Goal: Task Accomplishment & Management: Manage account settings

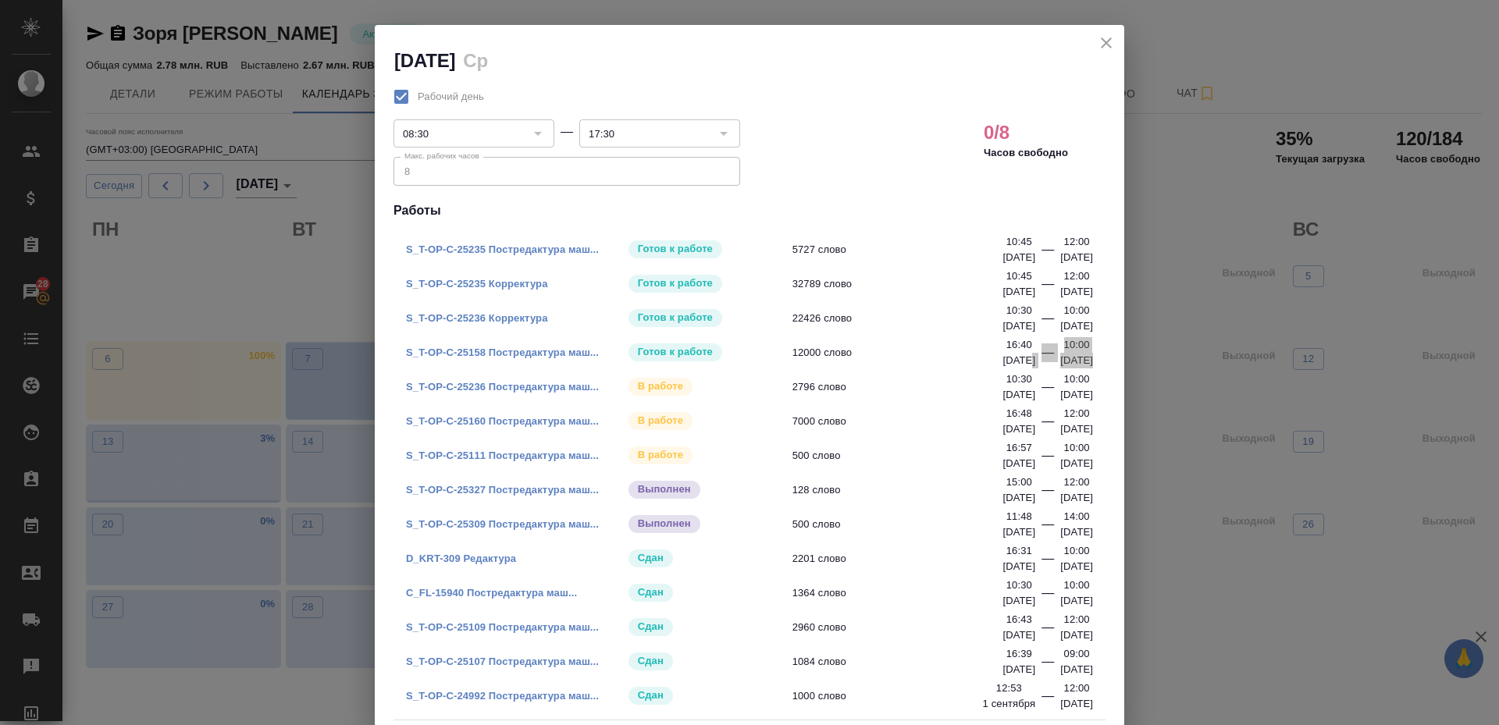
scroll to position [27, 0]
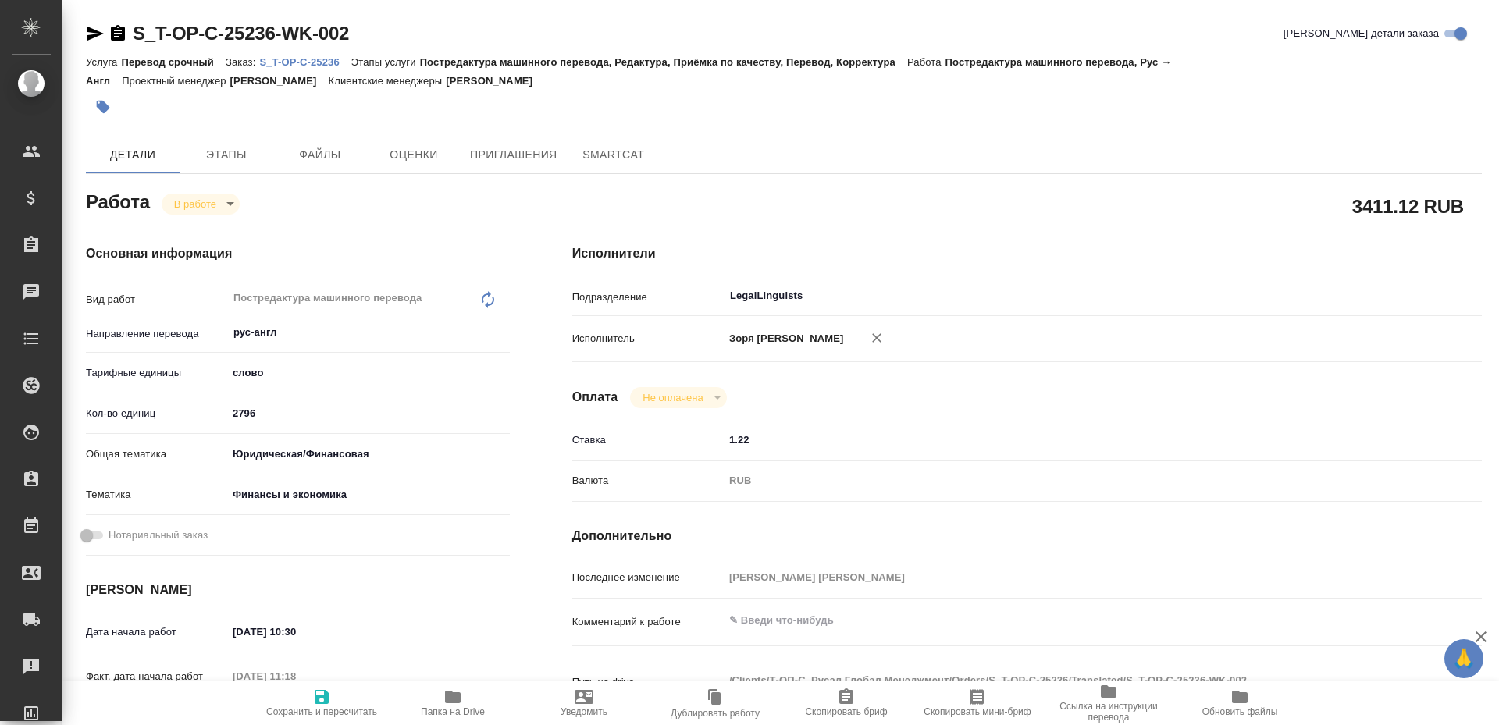
type textarea "x"
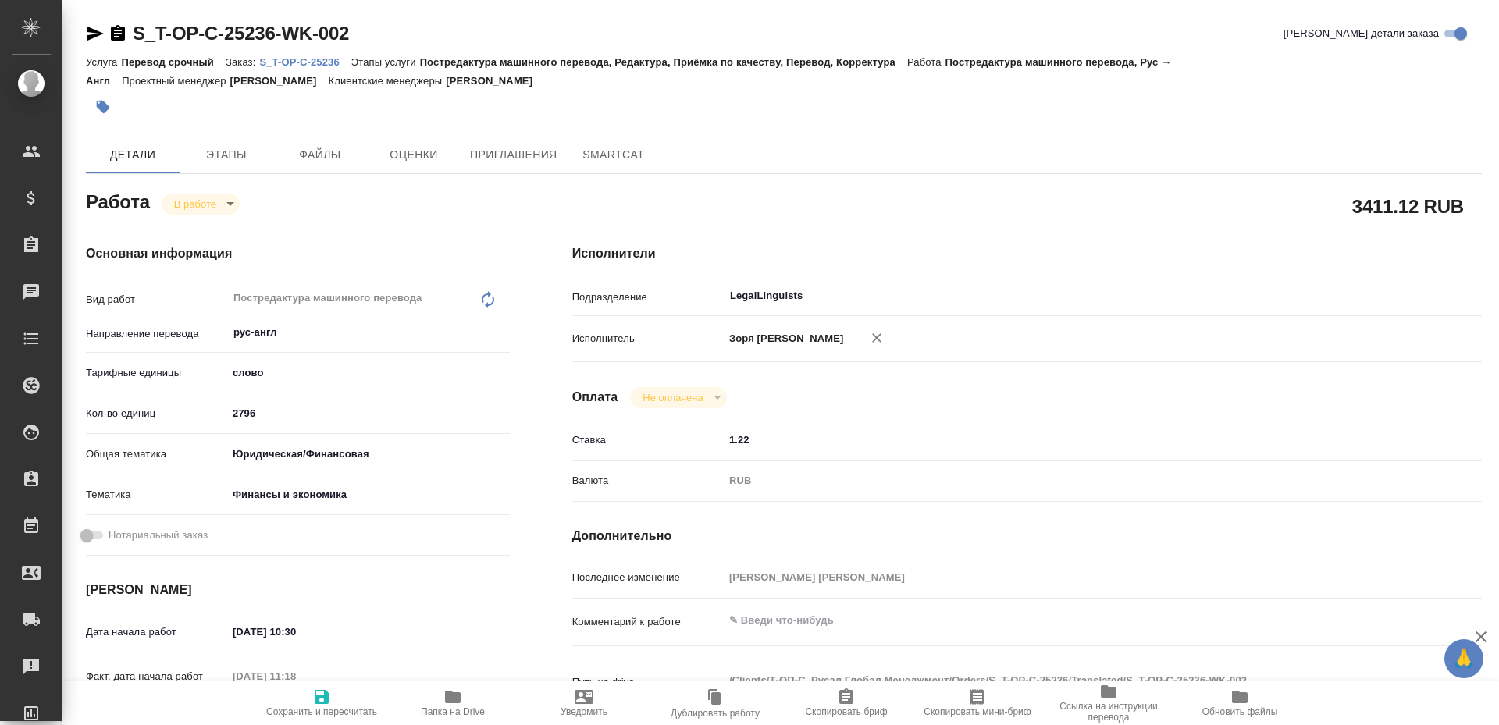
type textarea "x"
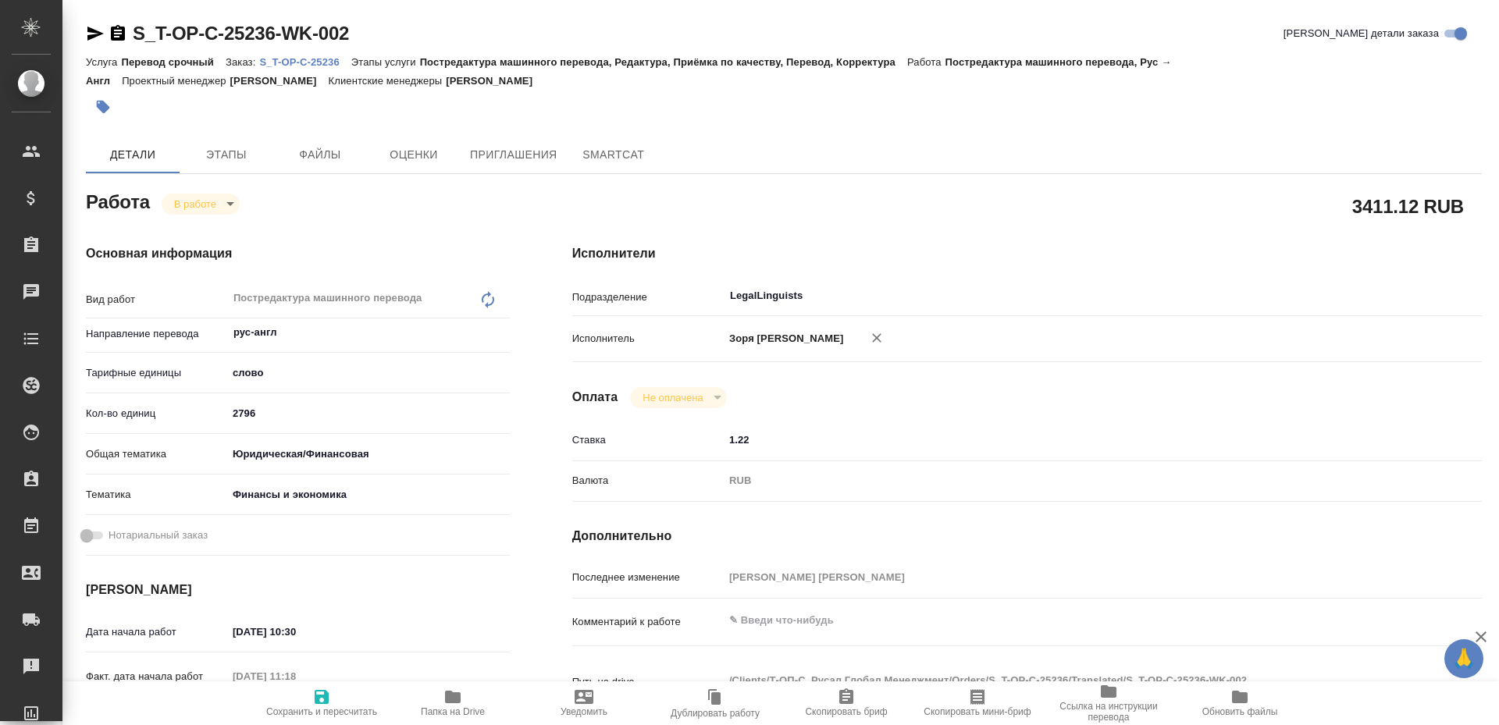
type textarea "x"
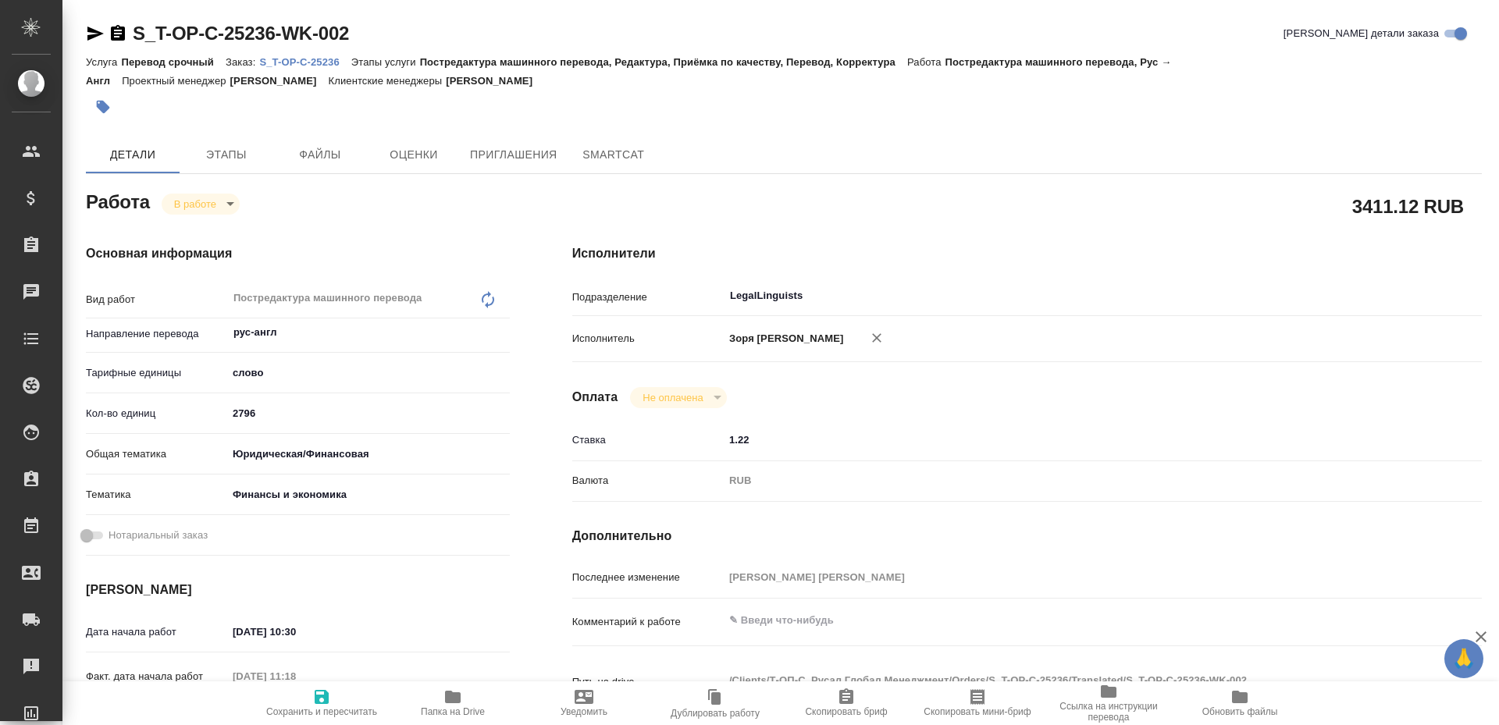
click at [454, 702] on icon "button" at bounding box center [453, 697] width 16 height 12
type textarea "x"
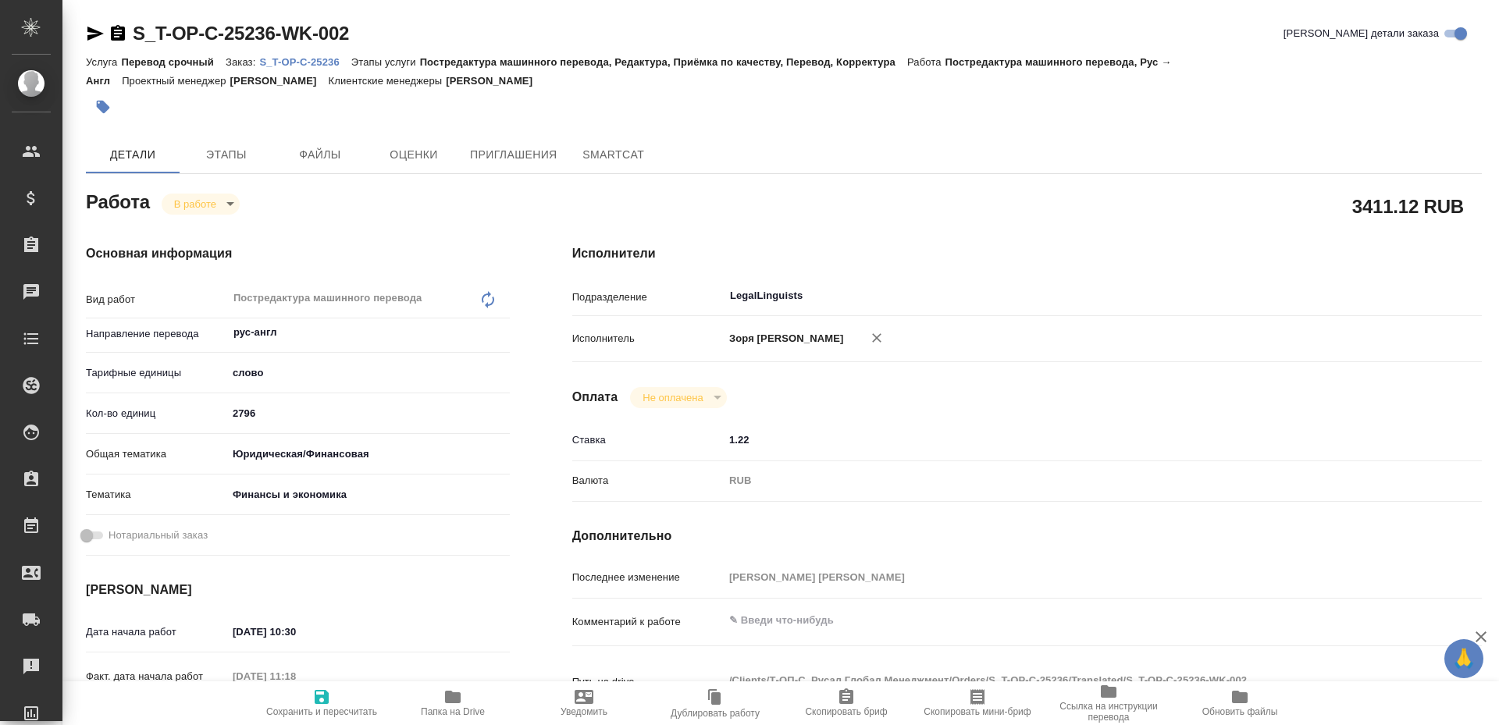
type textarea "x"
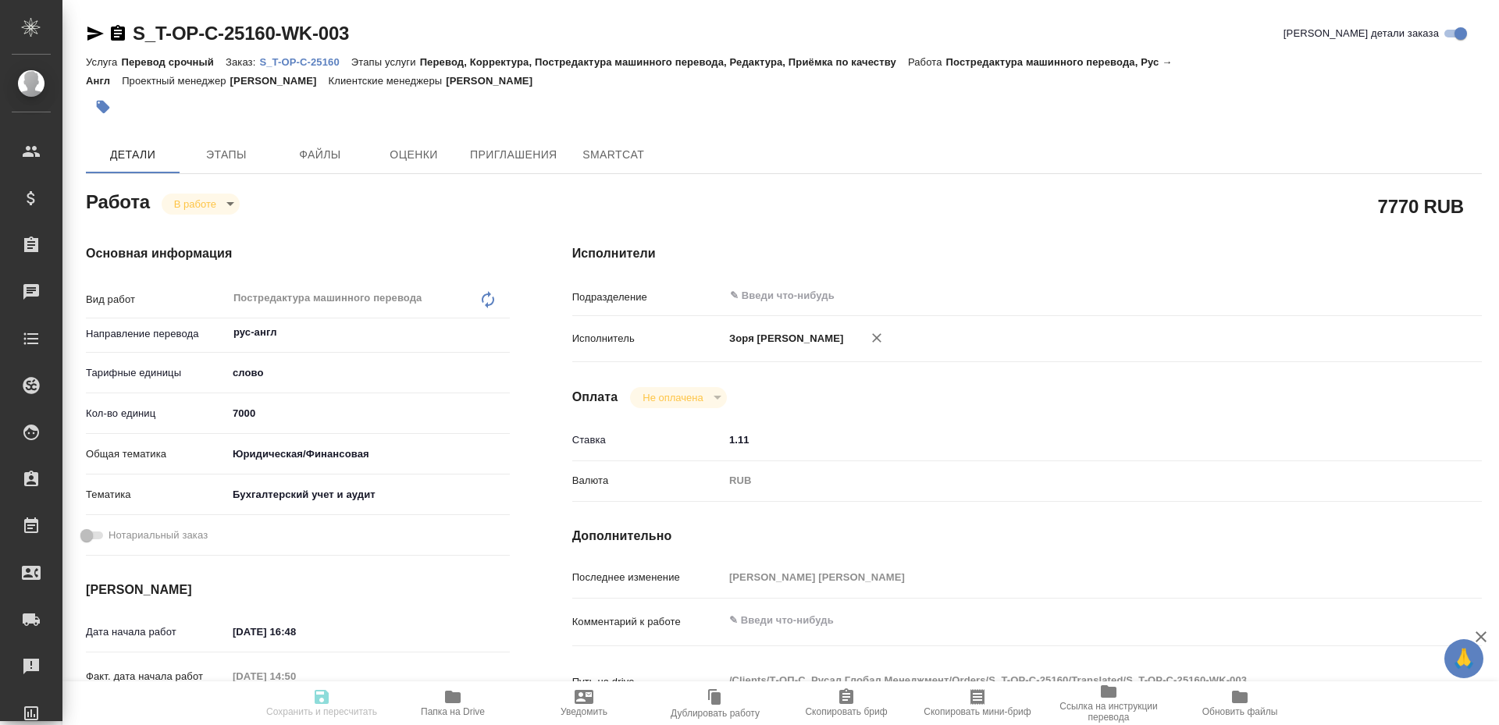
type textarea "x"
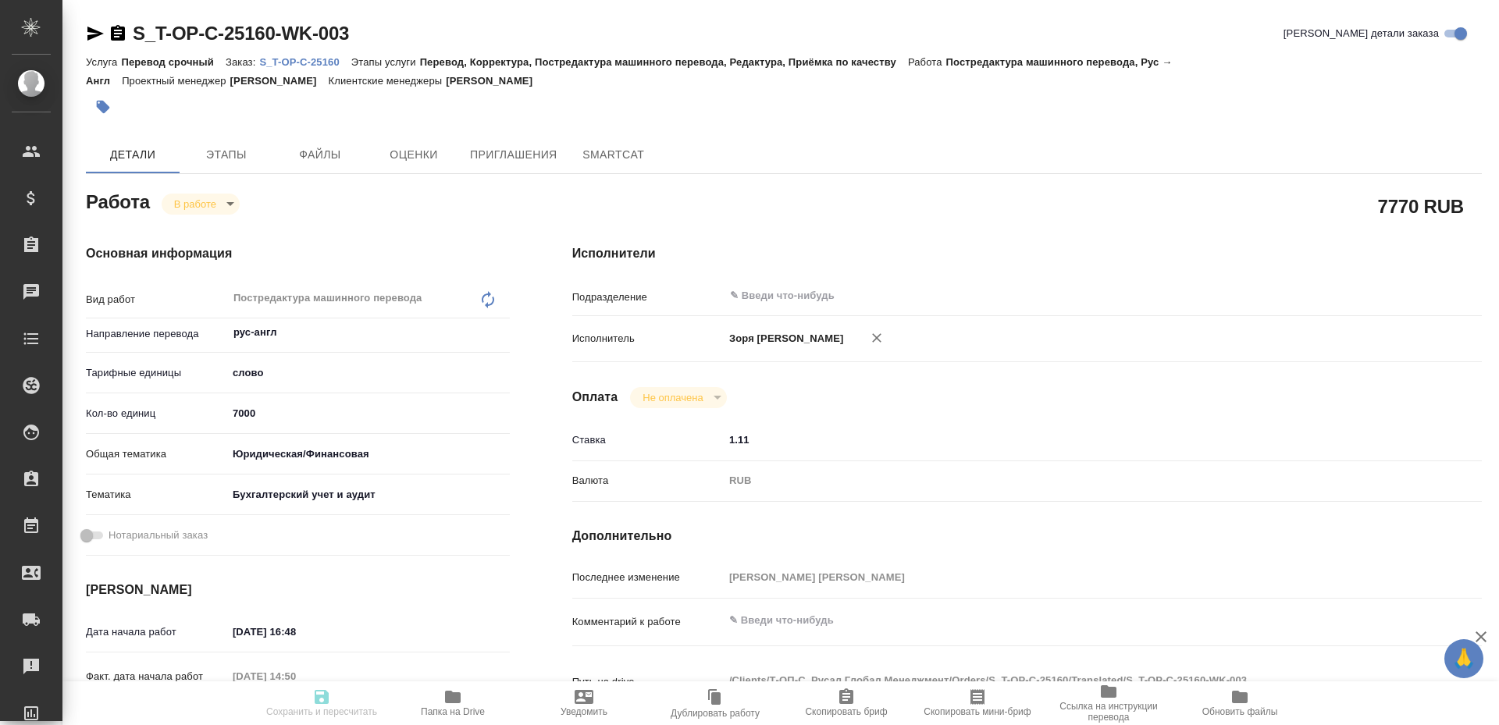
type textarea "x"
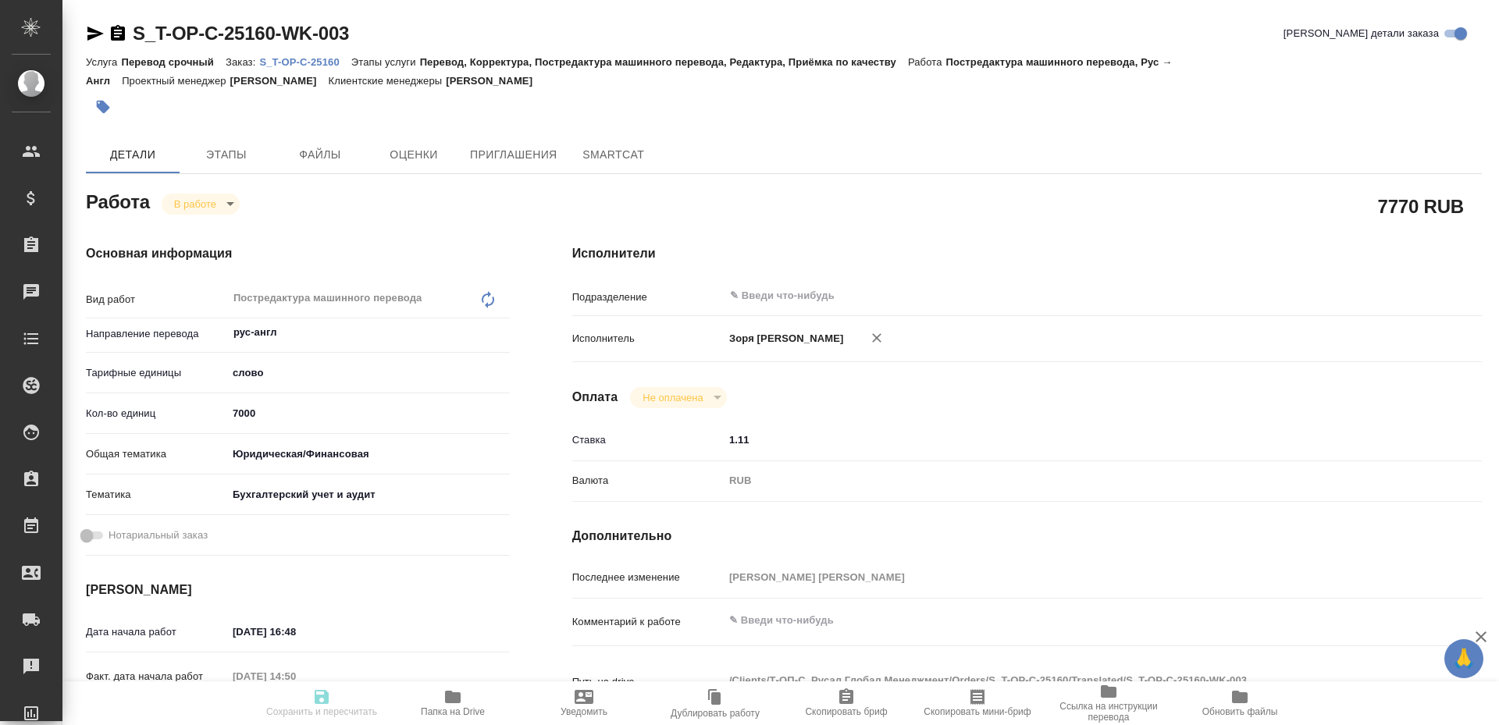
type textarea "x"
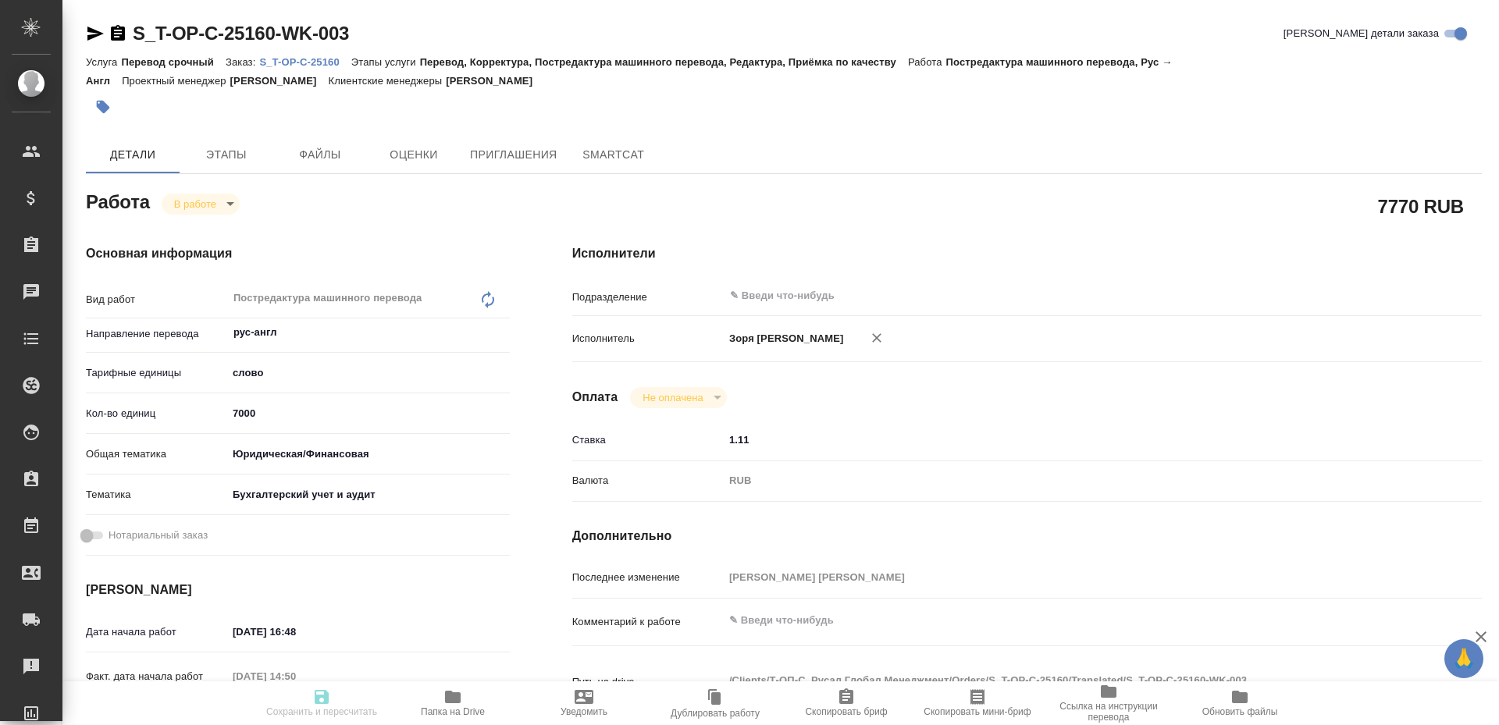
type textarea "x"
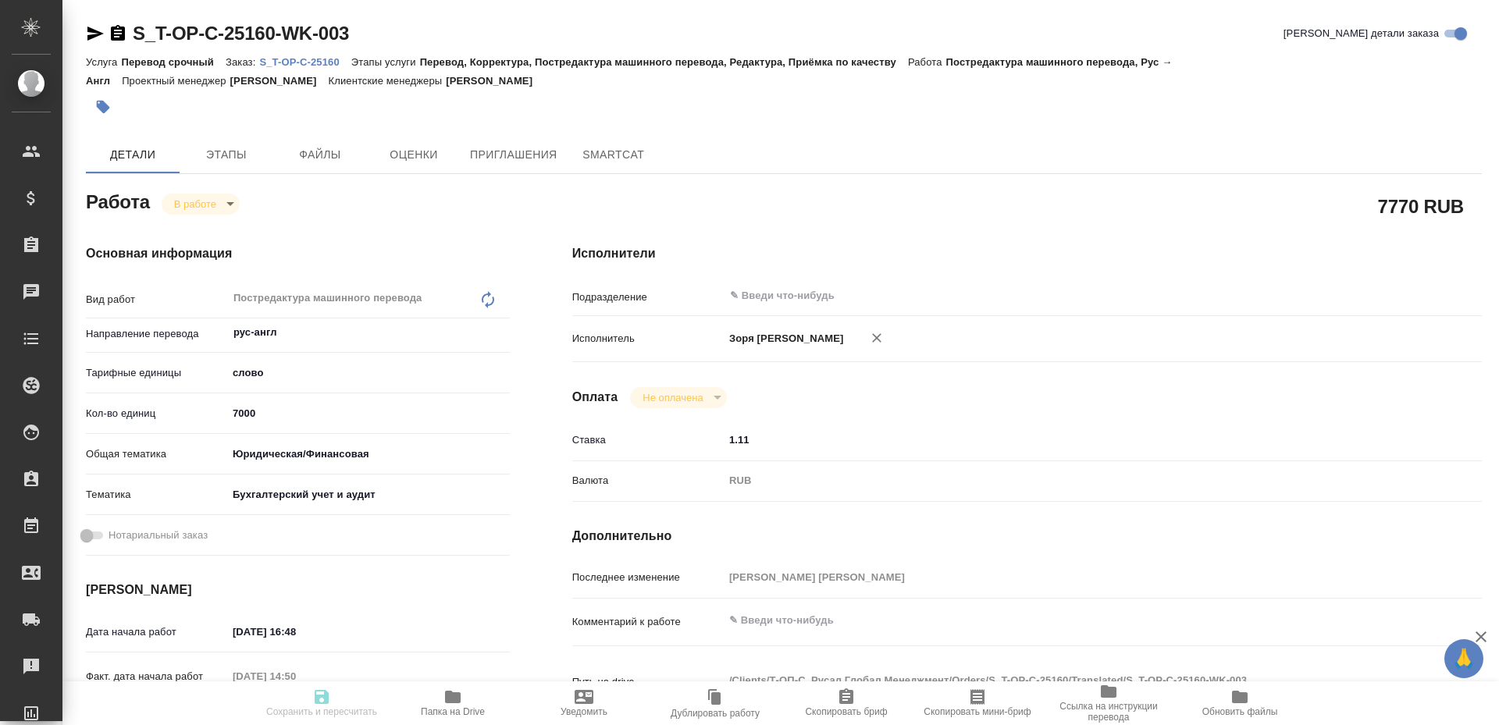
type textarea "x"
click at [452, 694] on icon "button" at bounding box center [453, 697] width 16 height 12
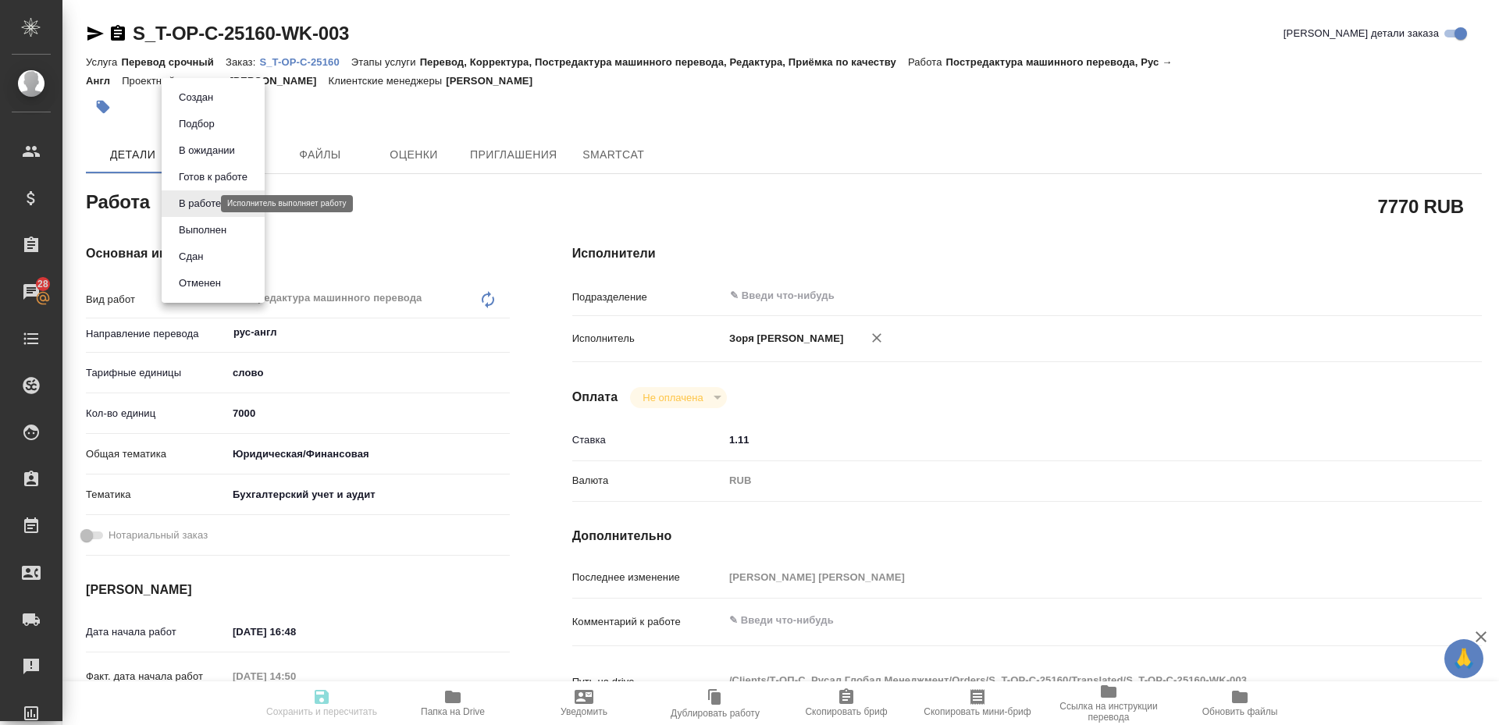
click at [193, 198] on body "🙏 .cls-1 fill:#fff; AWATERA Zoria Tatiana Клиенты Спецификации Заказы 28 Чаты T…" at bounding box center [749, 362] width 1499 height 725
click at [202, 224] on button "Выполнен" at bounding box center [202, 230] width 57 height 17
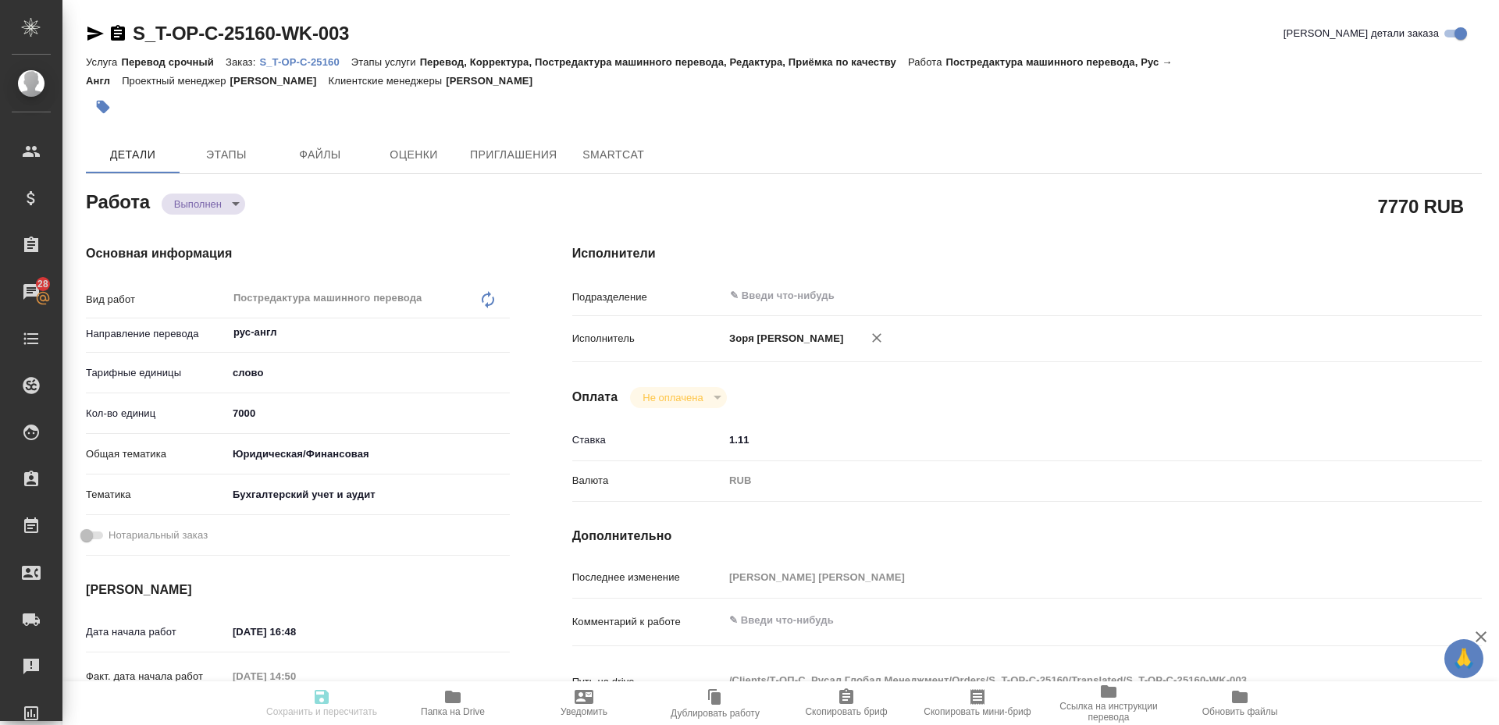
type textarea "x"
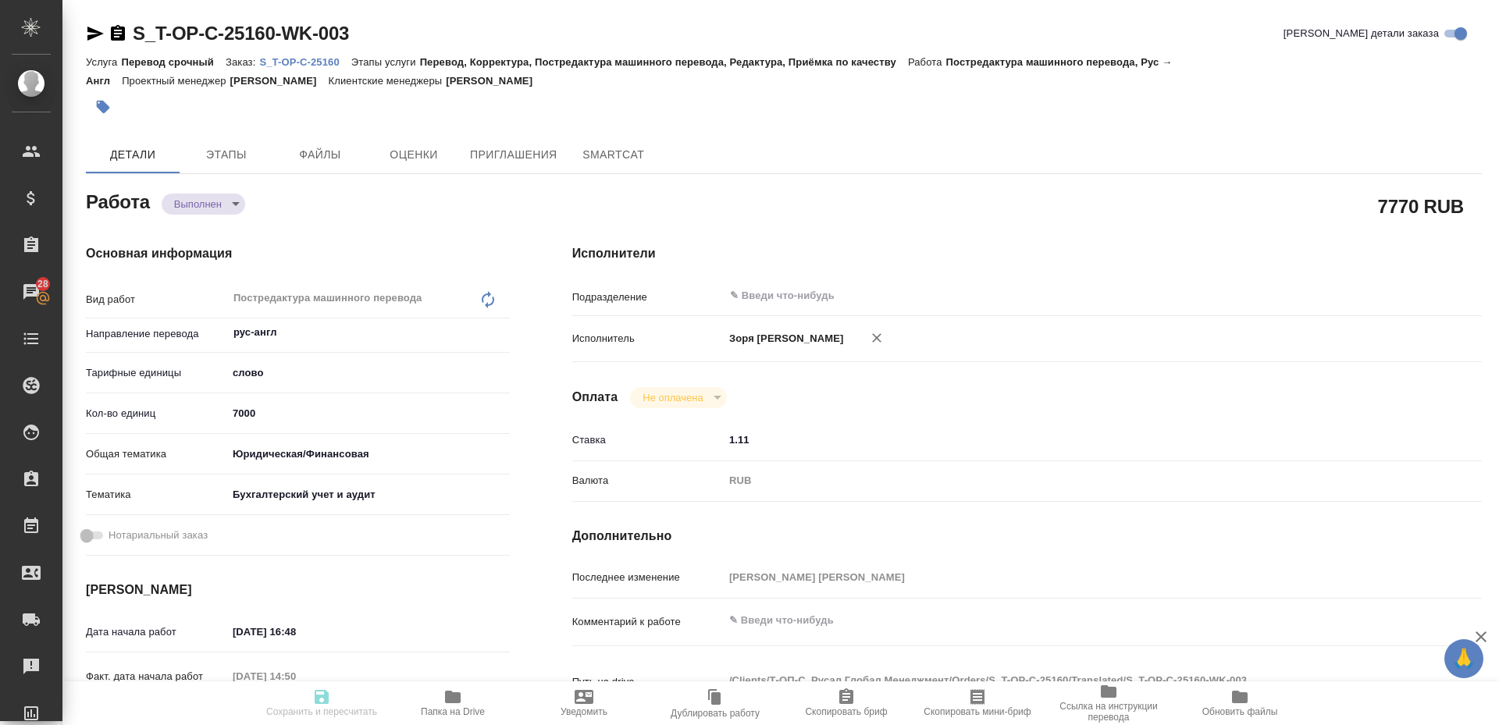
type textarea "x"
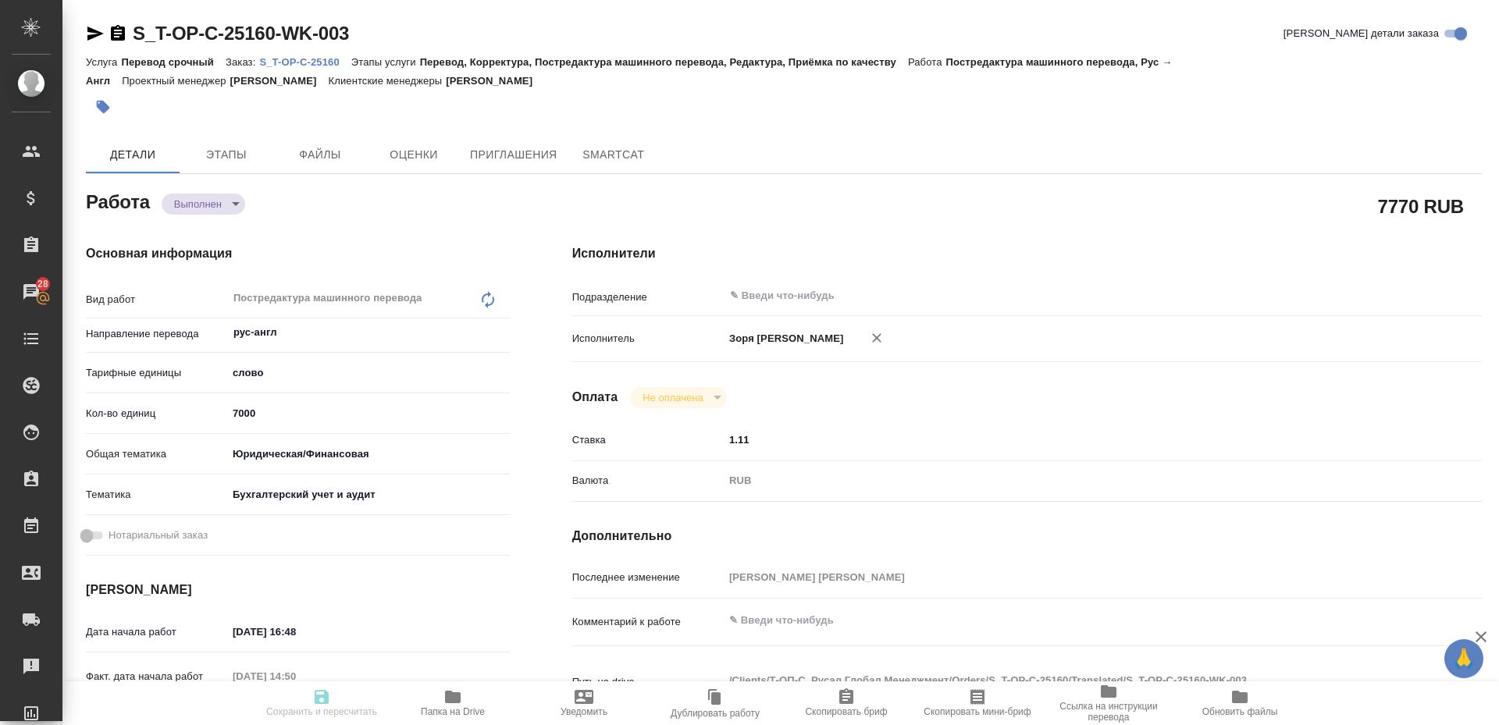
click at [91, 38] on icon "button" at bounding box center [95, 34] width 16 height 14
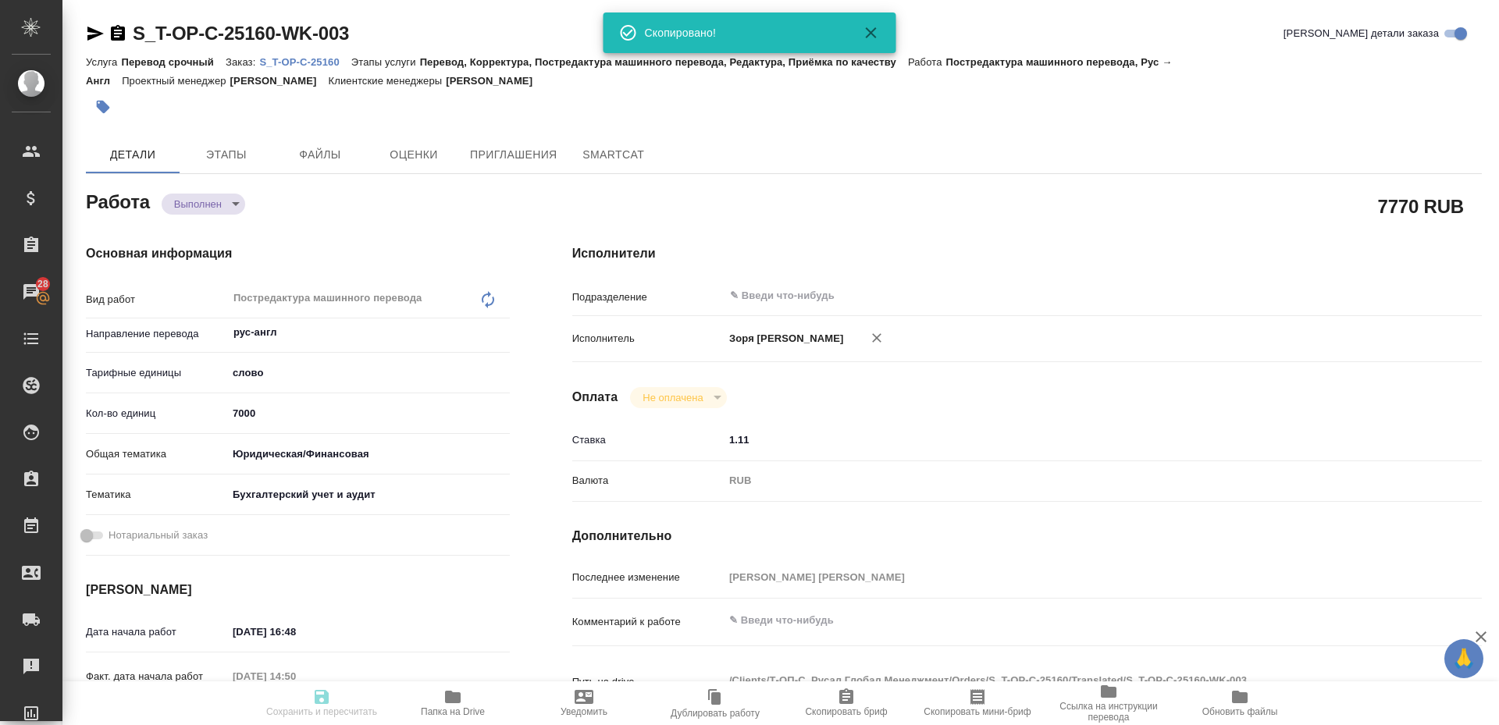
type textarea "x"
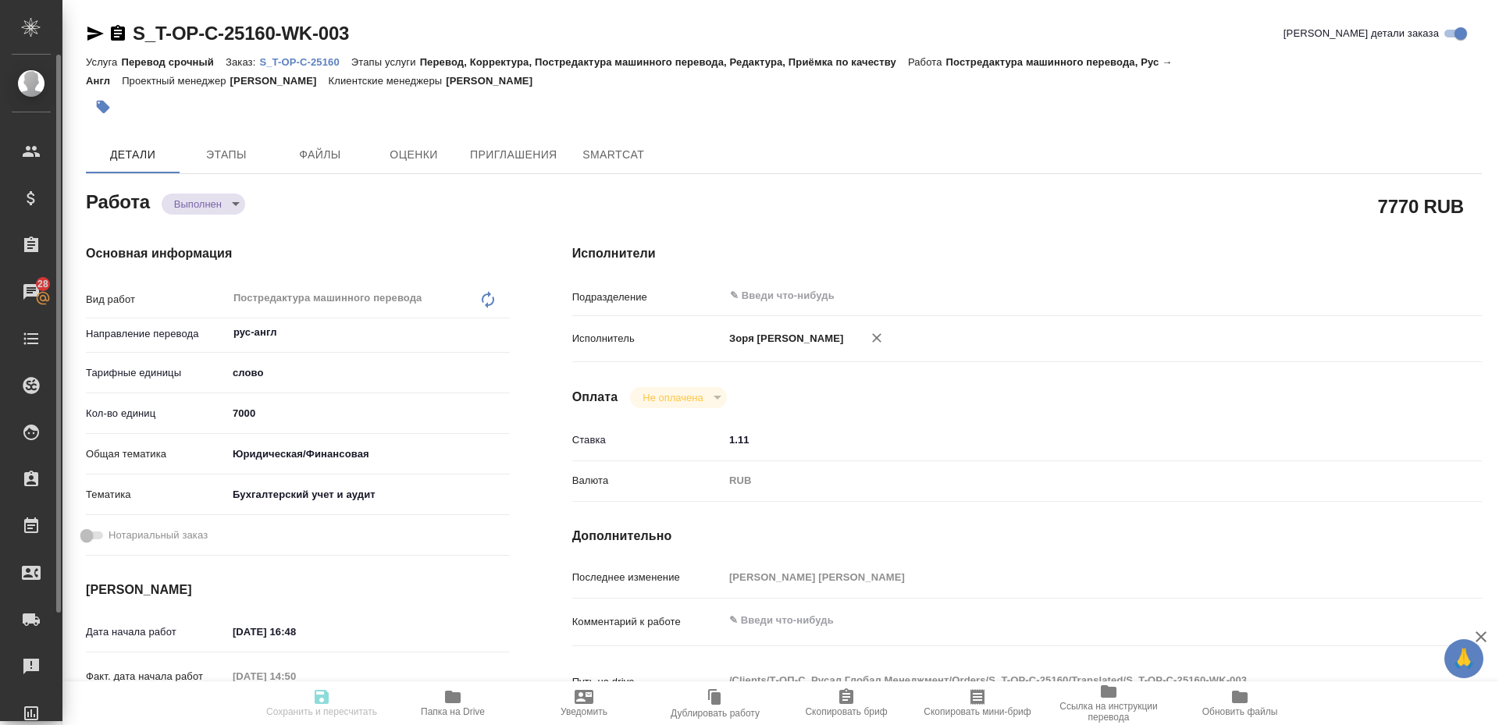
type textarea "x"
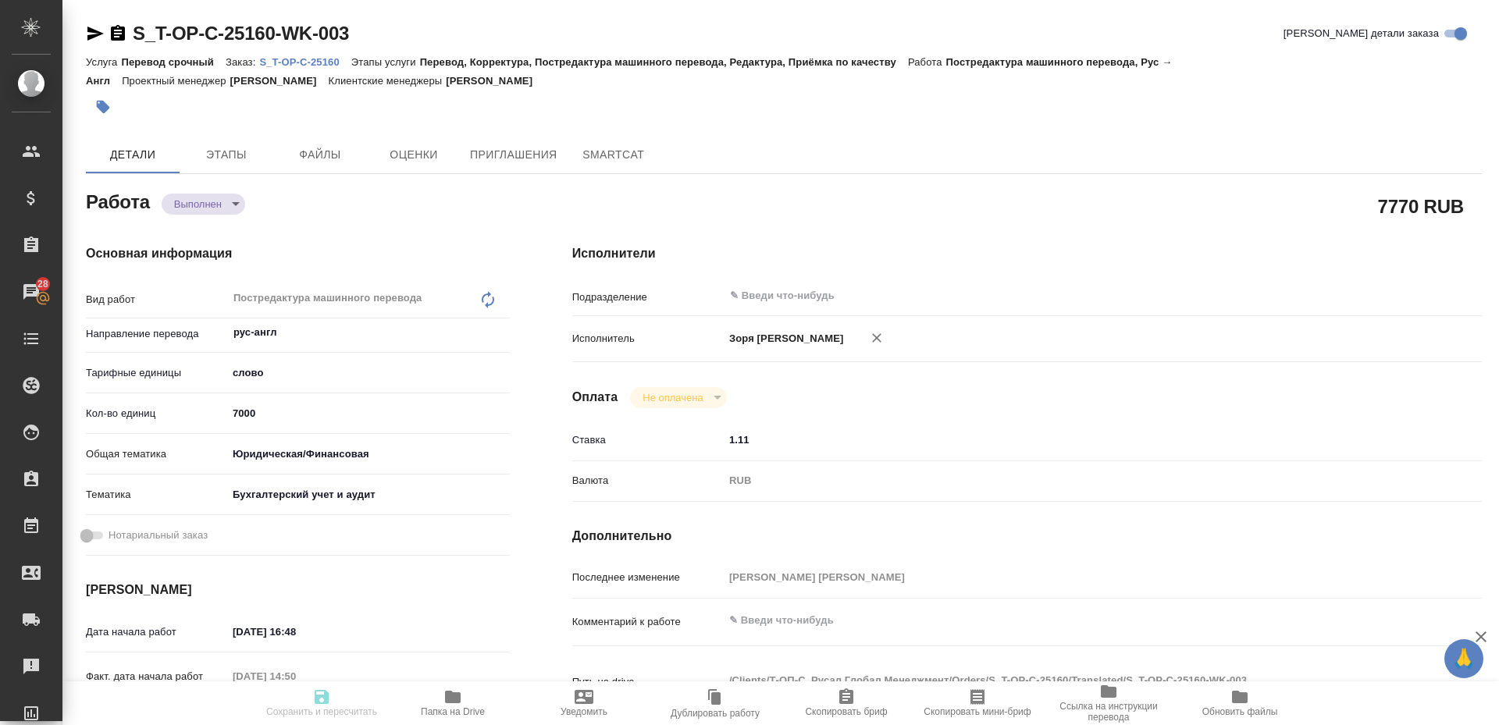
type textarea "x"
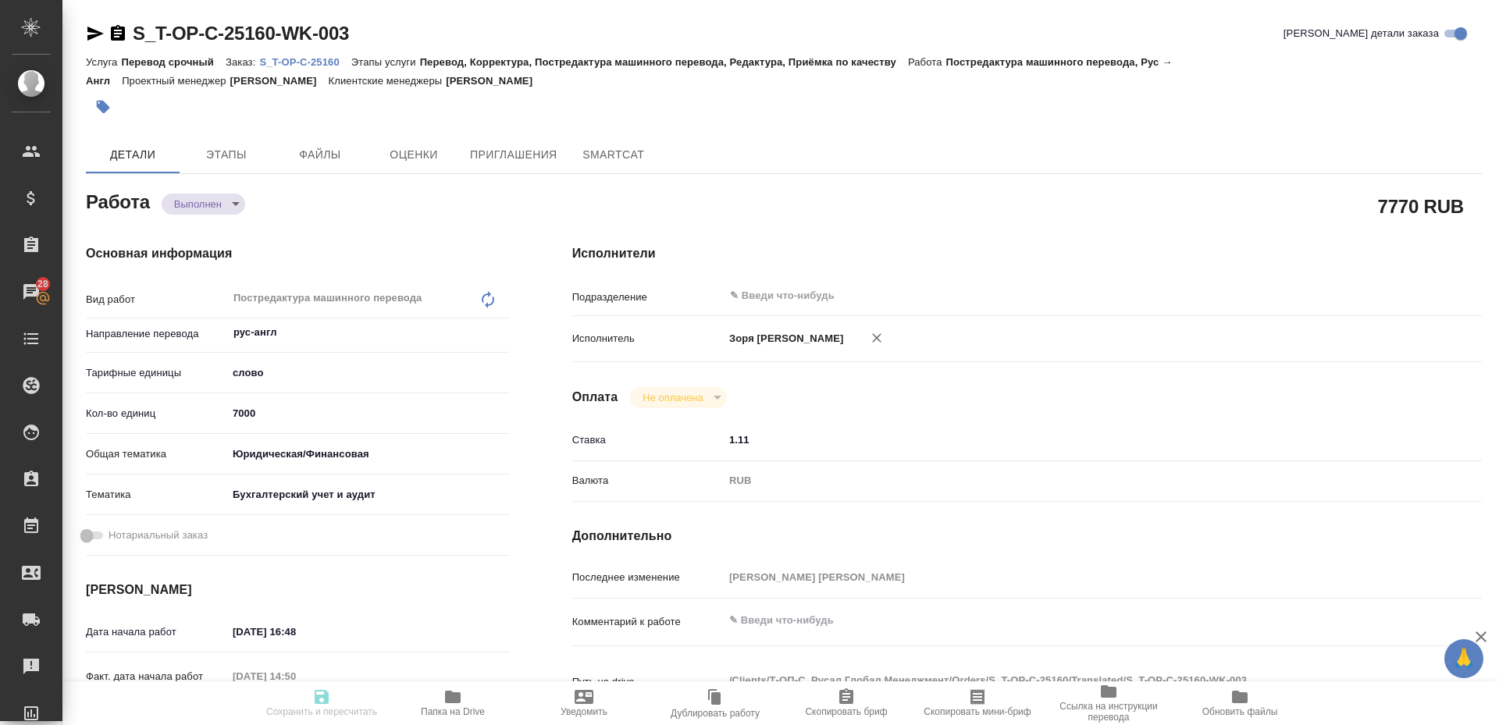
type textarea "x"
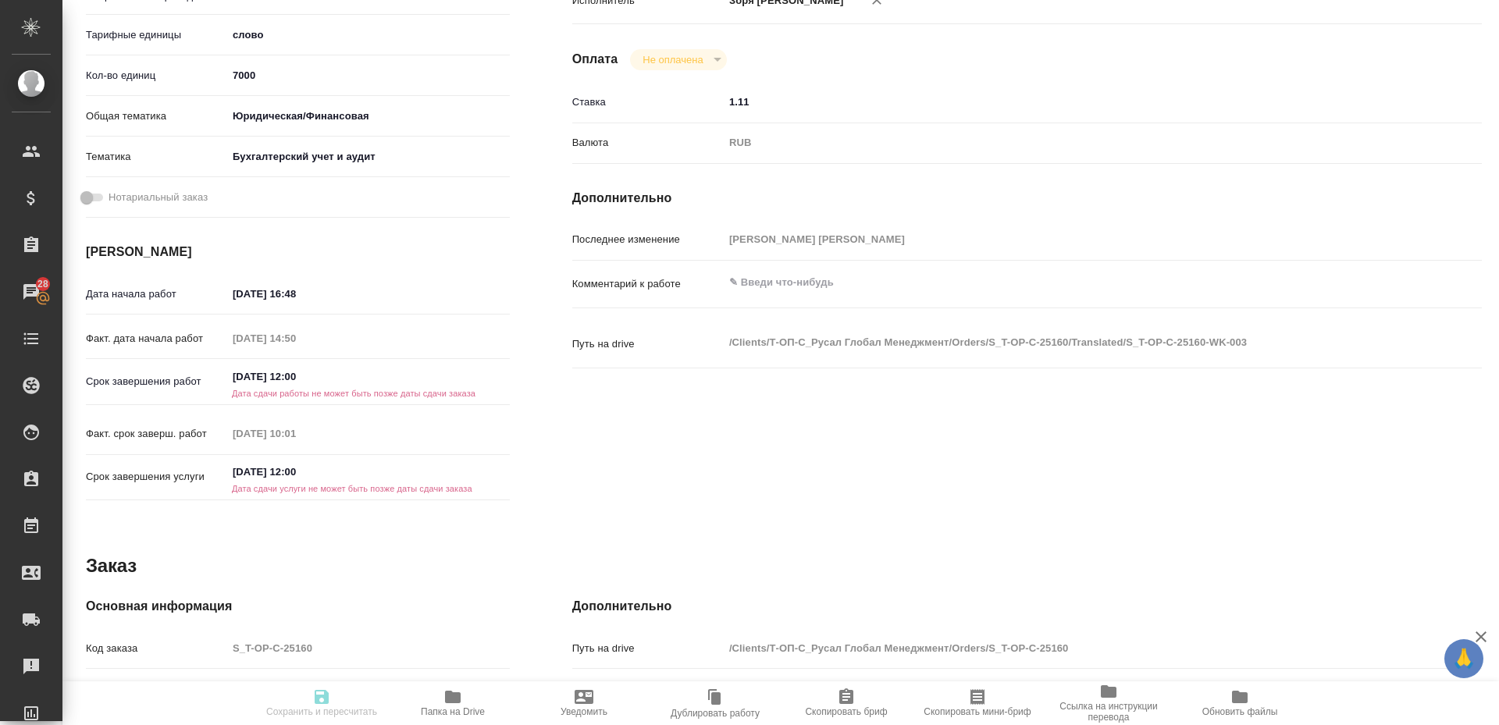
scroll to position [651, 0]
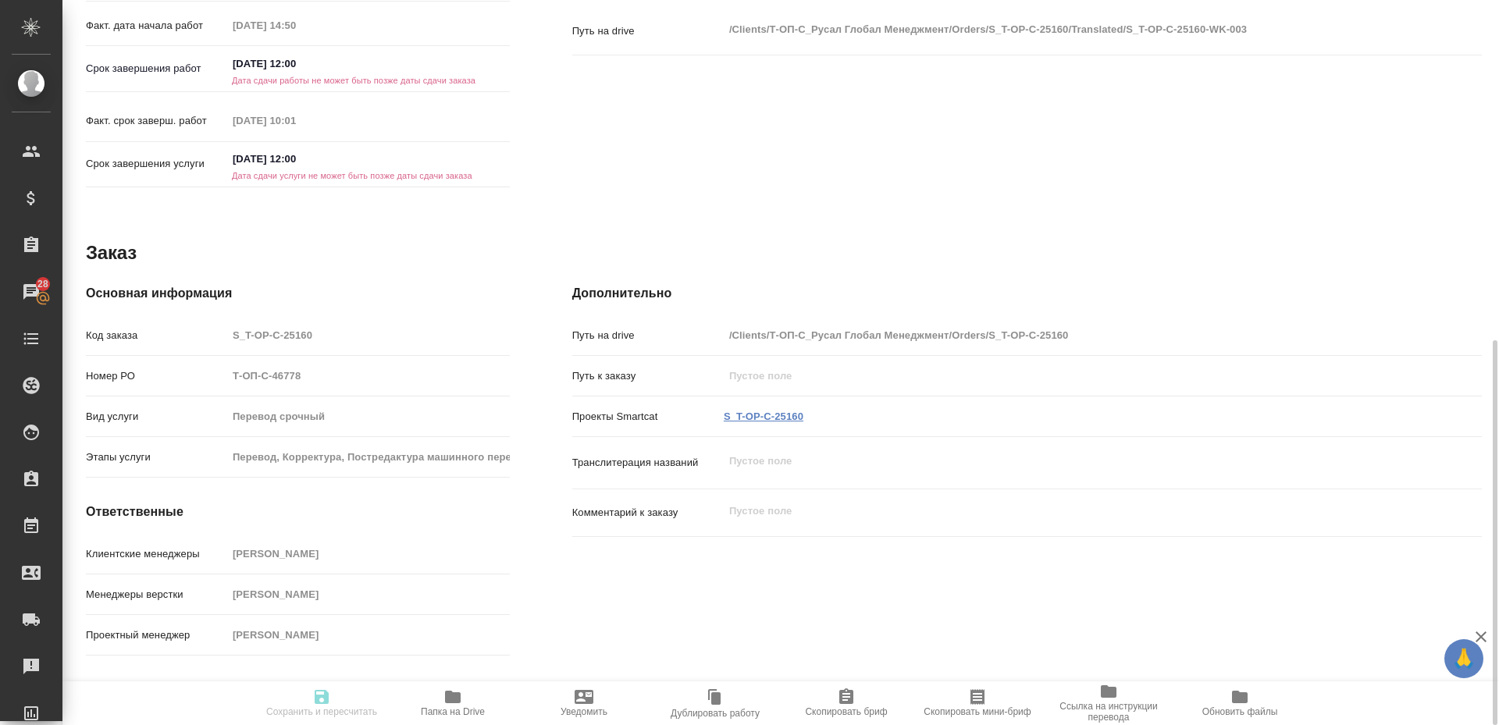
click at [733, 417] on link "S_T-OP-C-25160" at bounding box center [764, 417] width 80 height 12
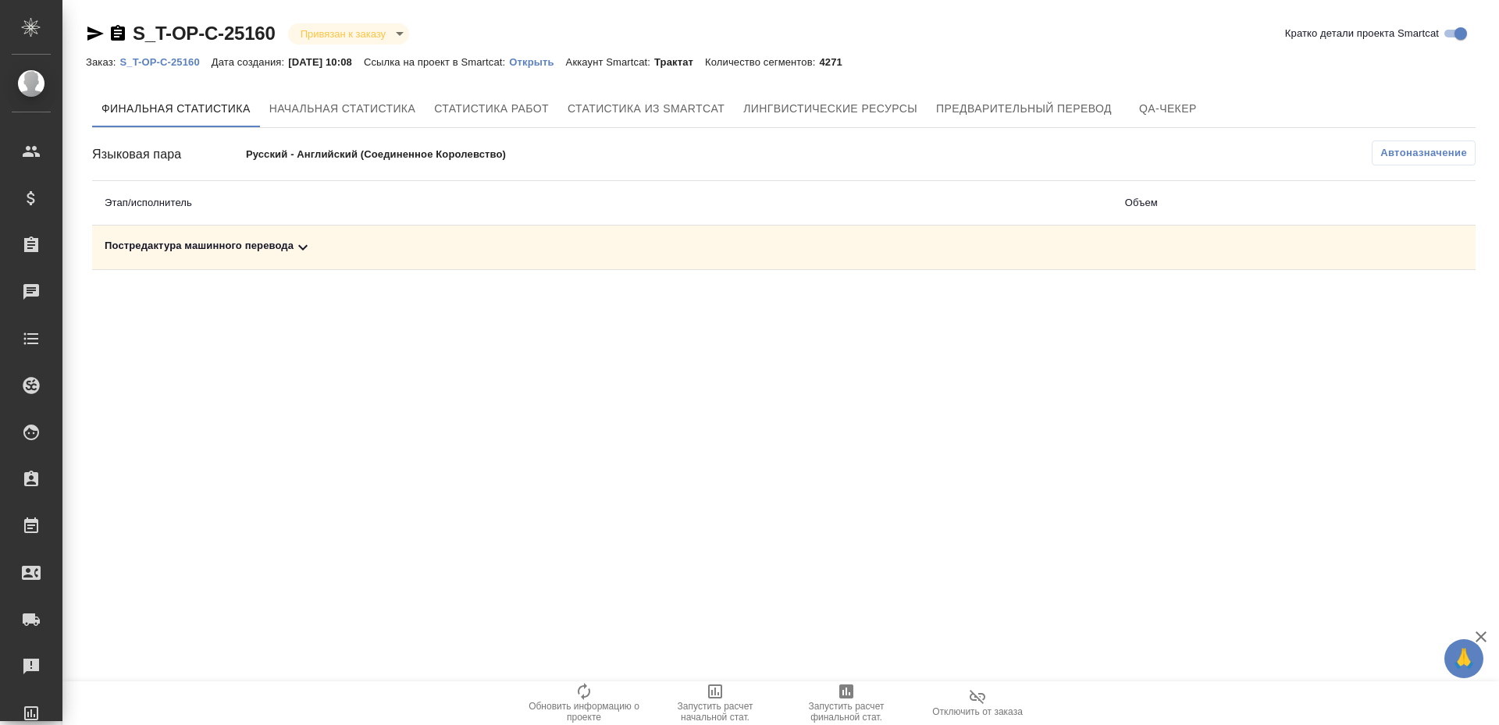
click at [230, 253] on div "Постредактура машинного перевода" at bounding box center [603, 247] width 996 height 19
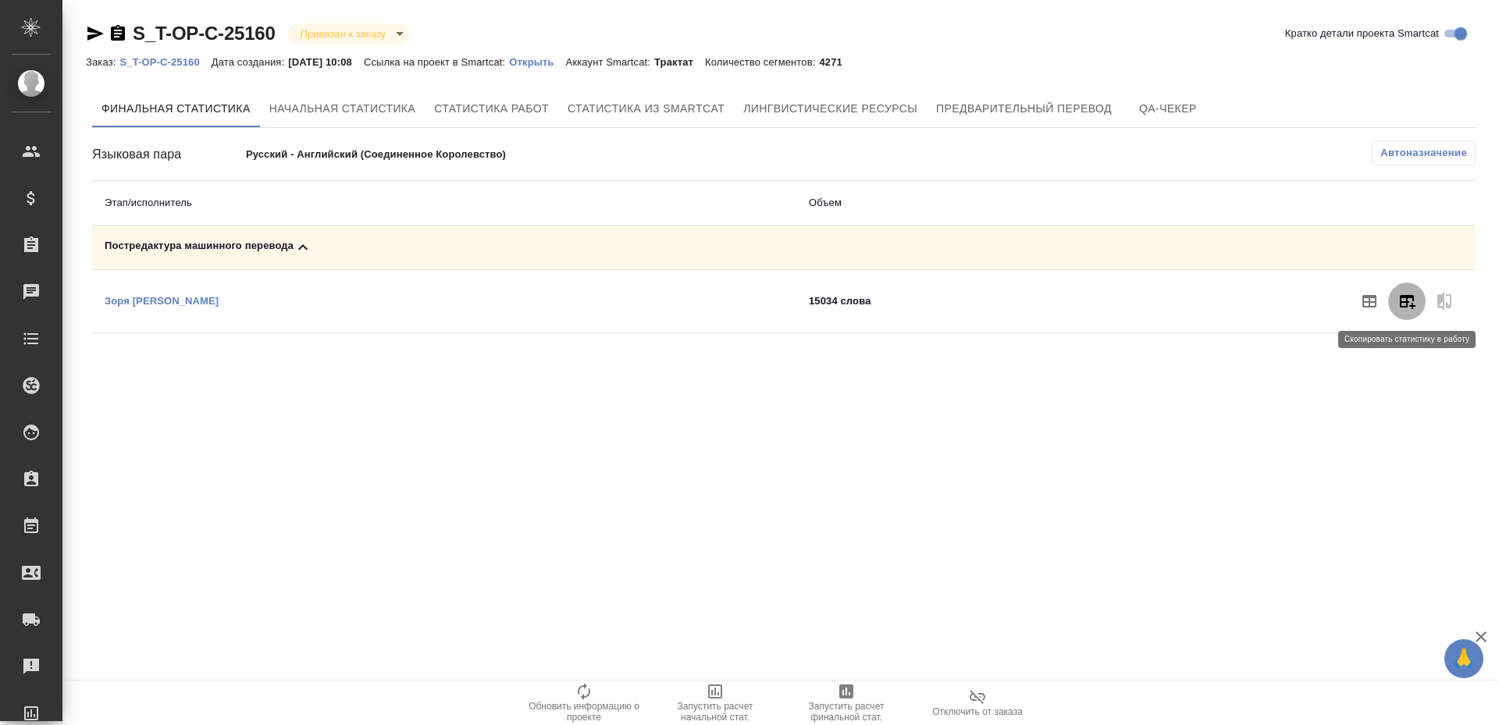
click at [1403, 299] on icon "button" at bounding box center [1407, 301] width 19 height 19
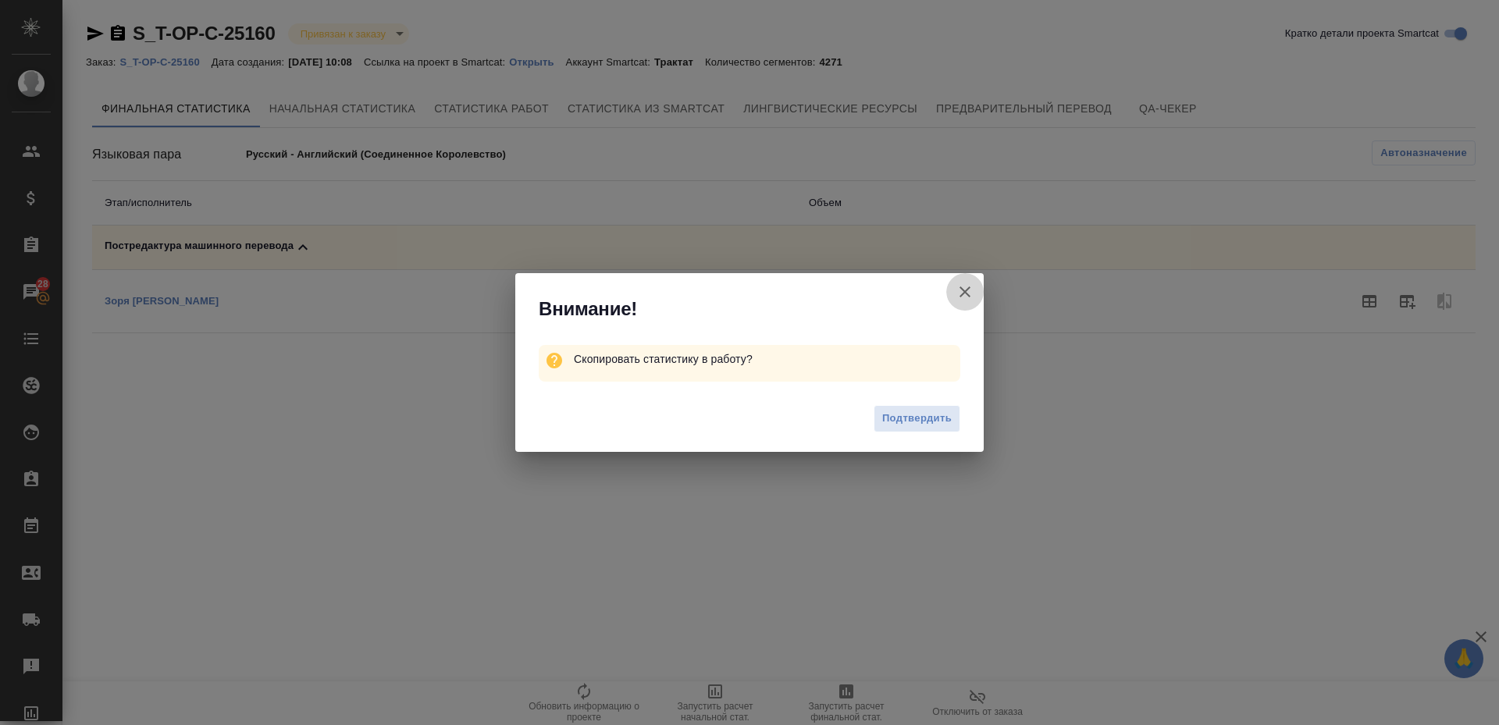
click at [979, 289] on button "Кратко детали проекта Smartcat" at bounding box center [964, 291] width 37 height 37
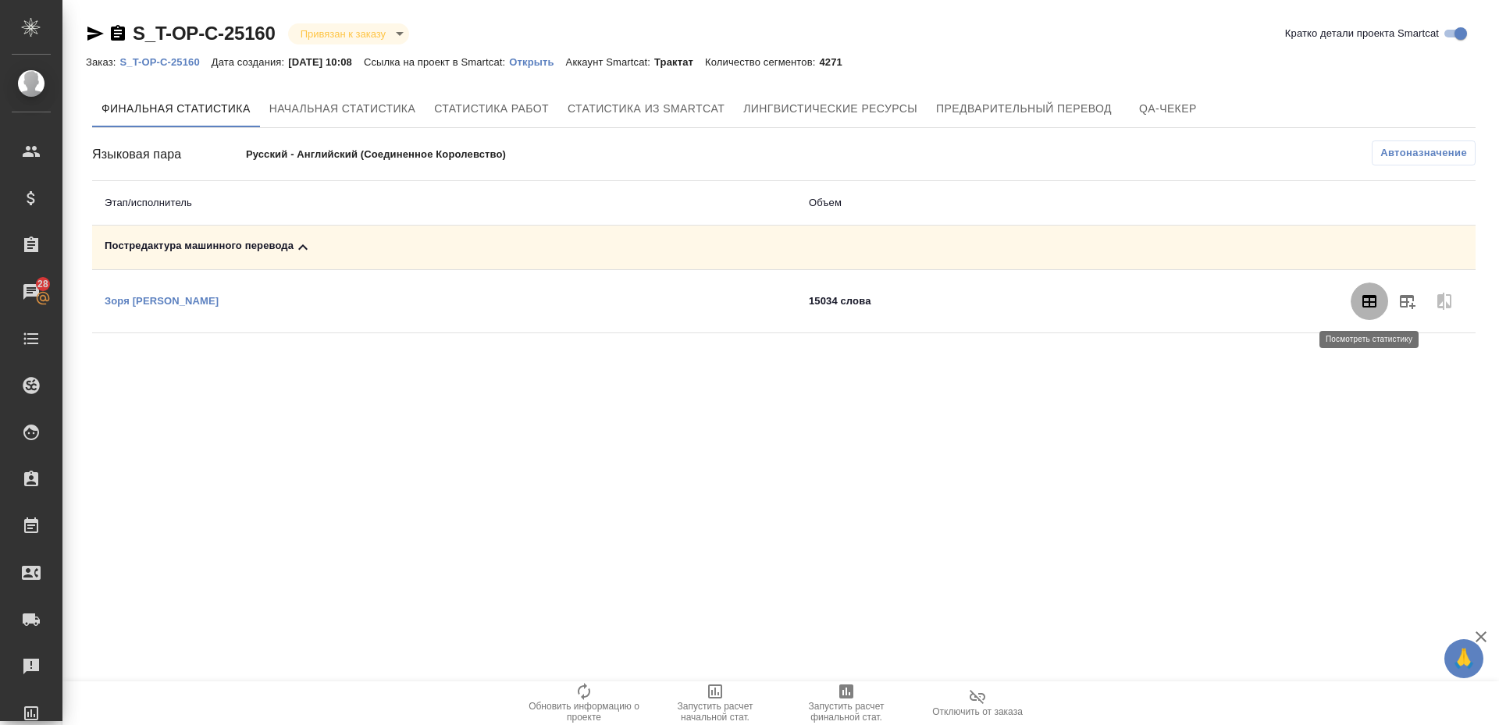
click at [1360, 300] on icon "button" at bounding box center [1369, 301] width 19 height 19
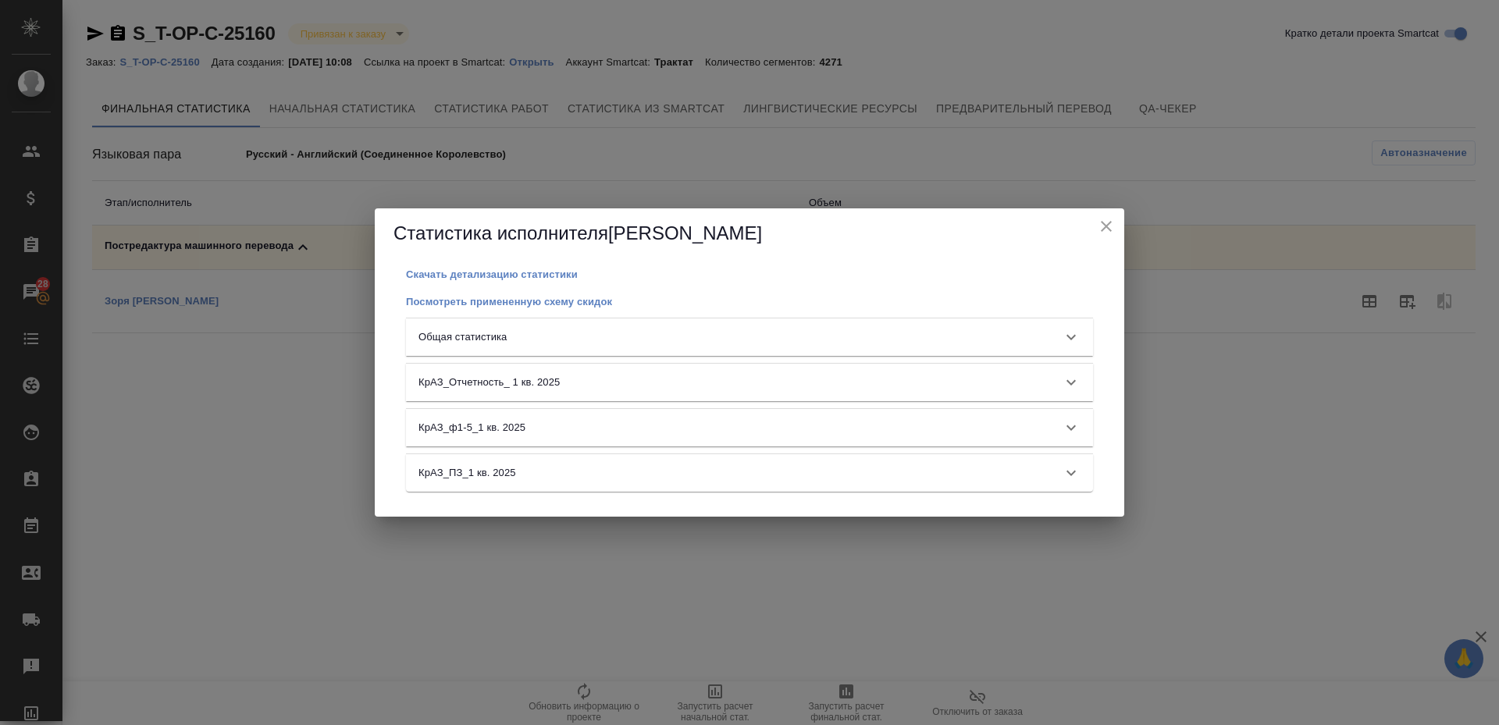
click at [667, 351] on div "Общая статистика" at bounding box center [749, 337] width 687 height 37
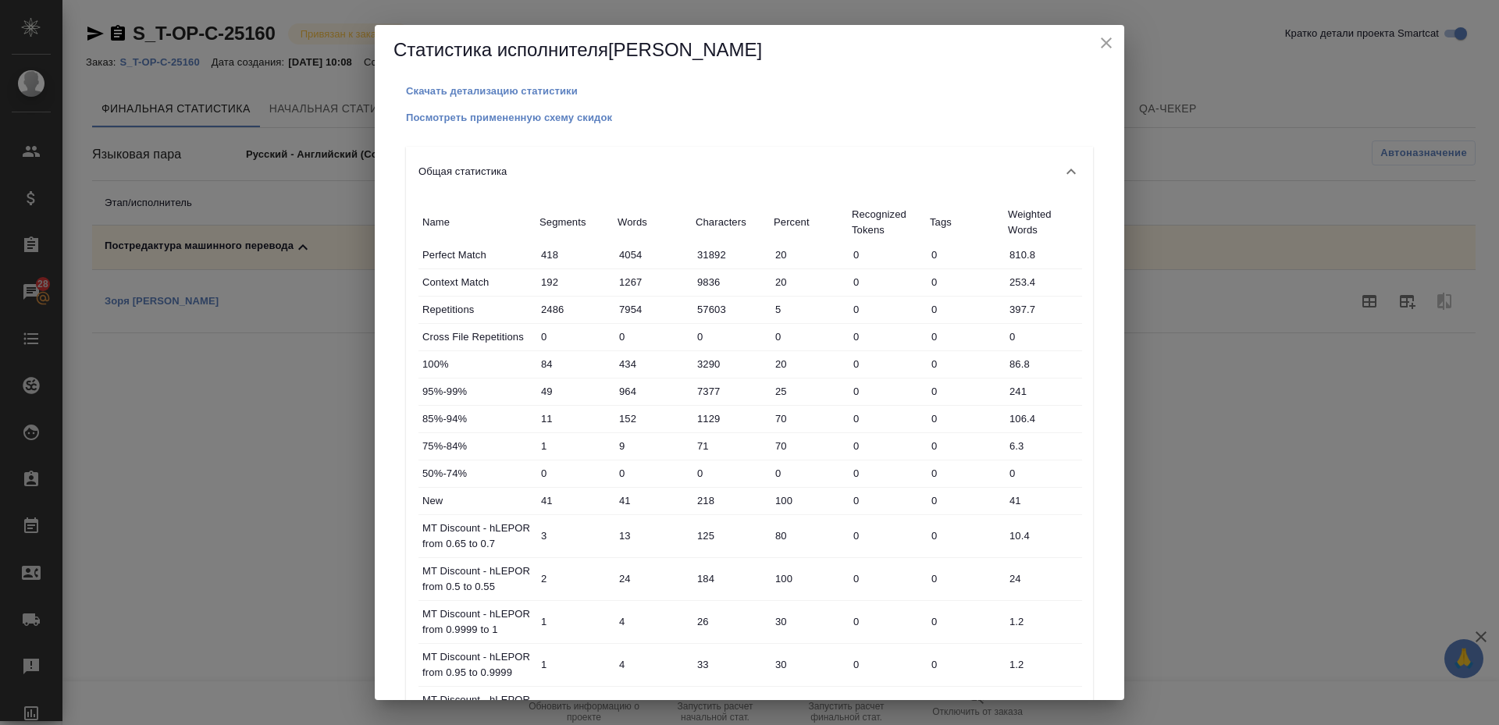
scroll to position [484, 0]
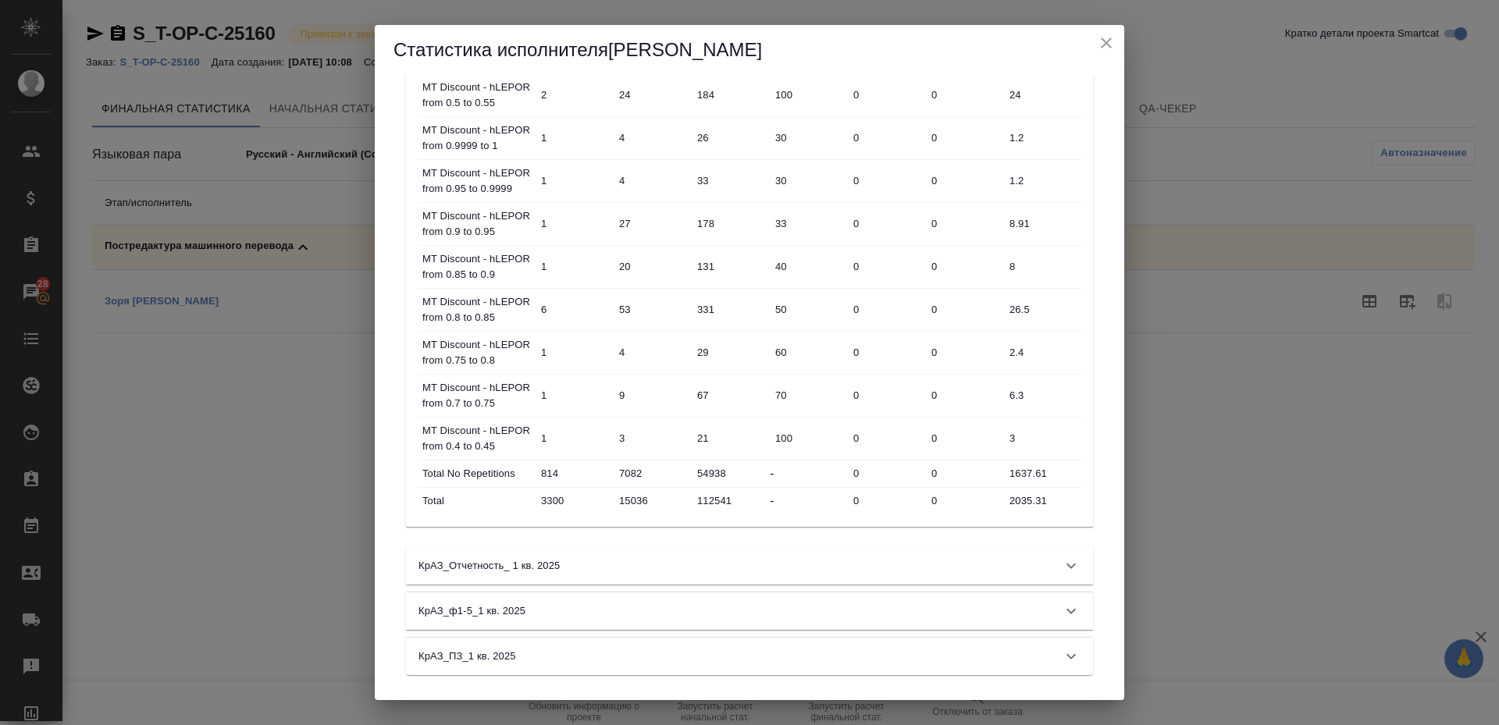
click at [1114, 41] on icon "close" at bounding box center [1106, 43] width 19 height 19
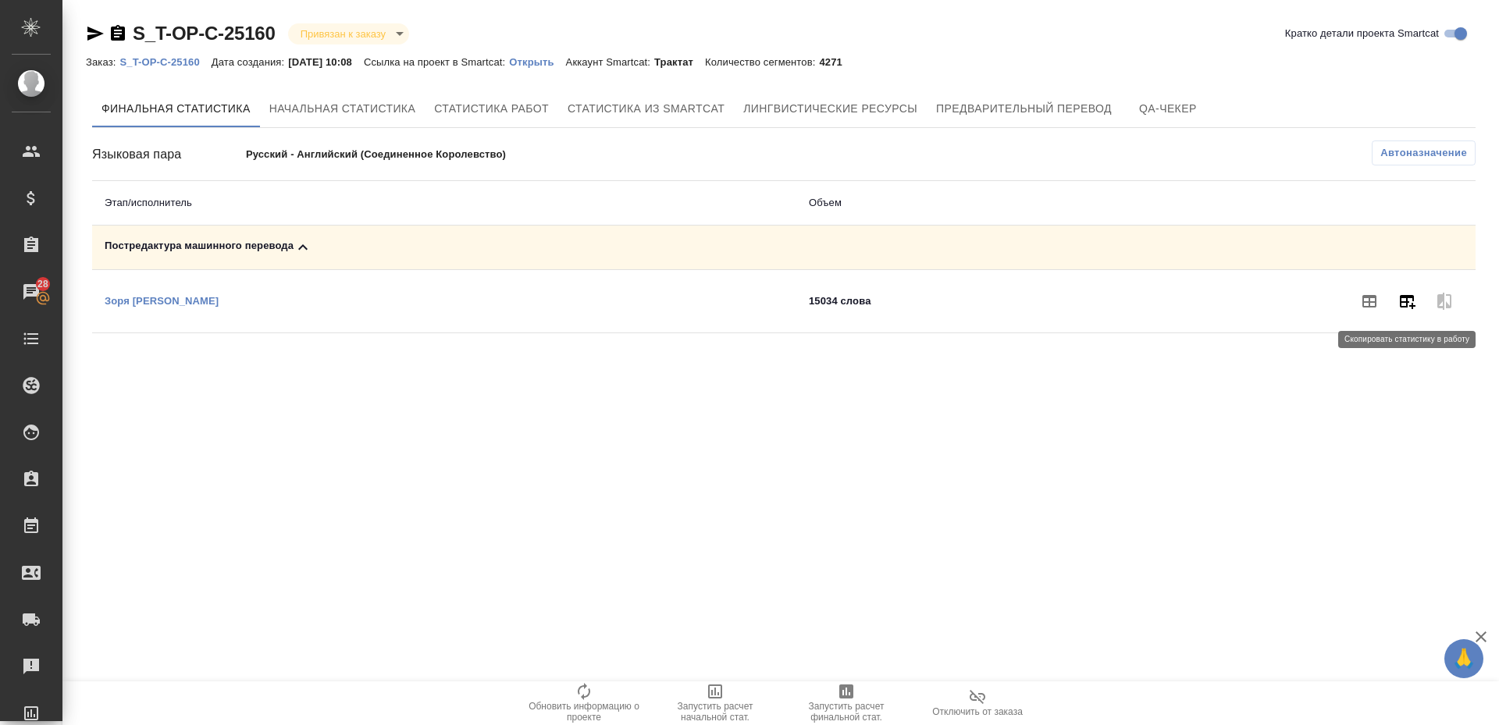
click at [1402, 294] on icon "button" at bounding box center [1407, 301] width 19 height 19
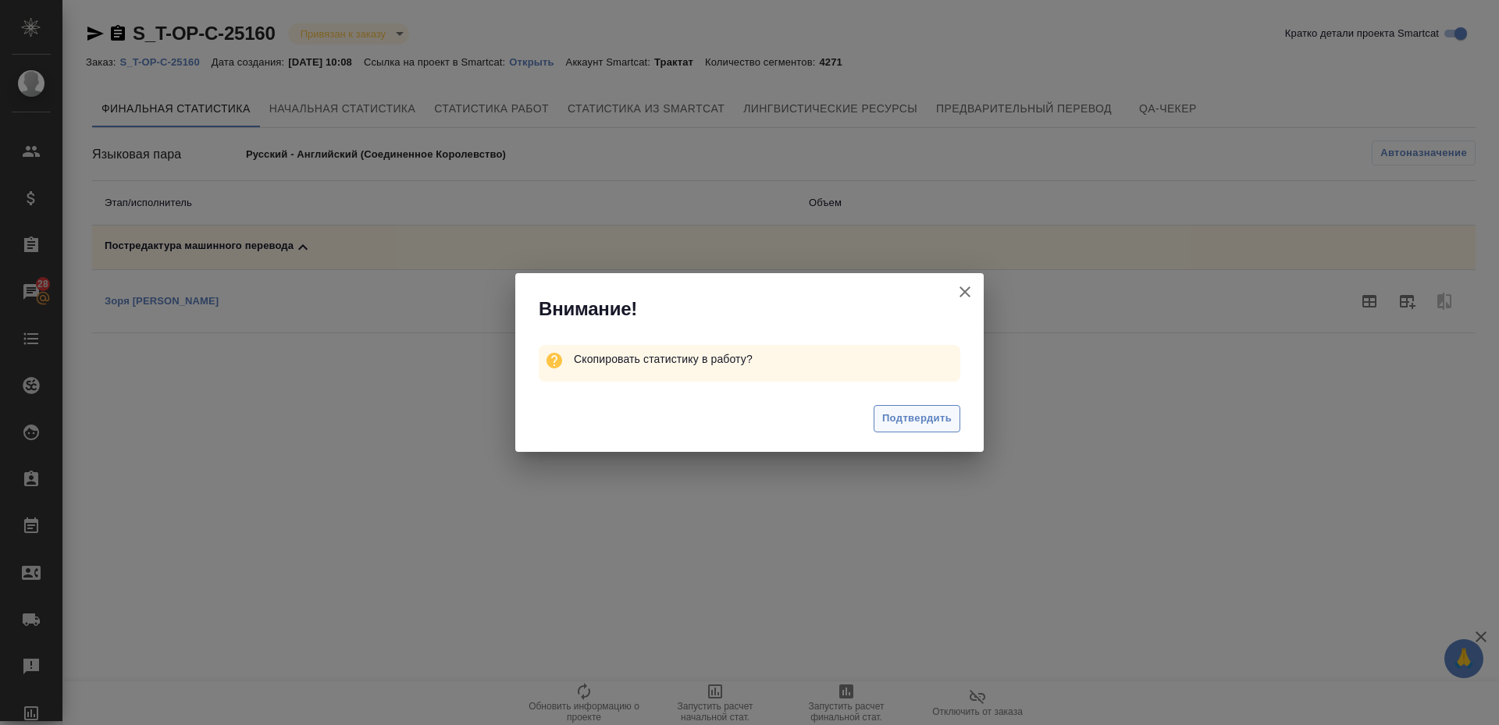
click at [890, 422] on span "Подтвердить" at bounding box center [917, 419] width 70 height 18
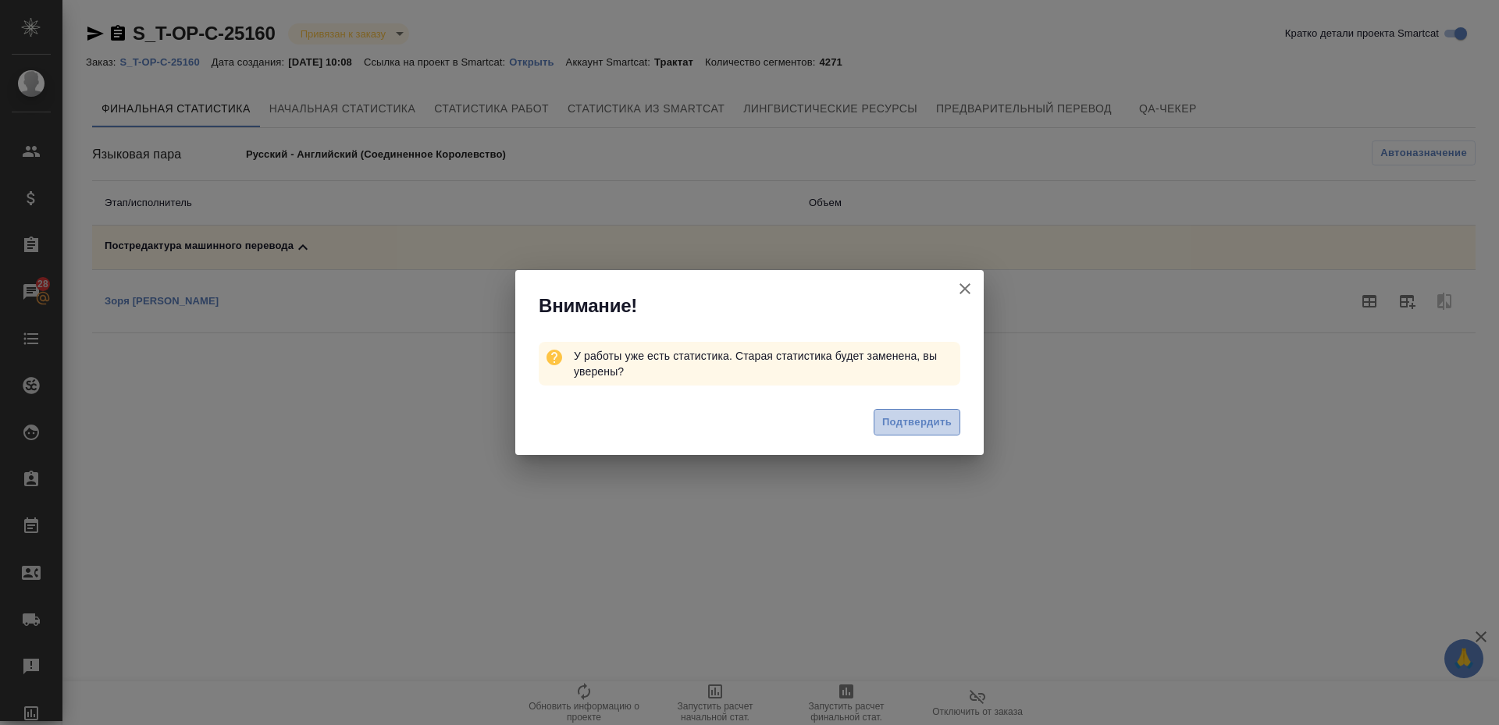
click at [890, 422] on span "Подтвердить" at bounding box center [917, 423] width 70 height 18
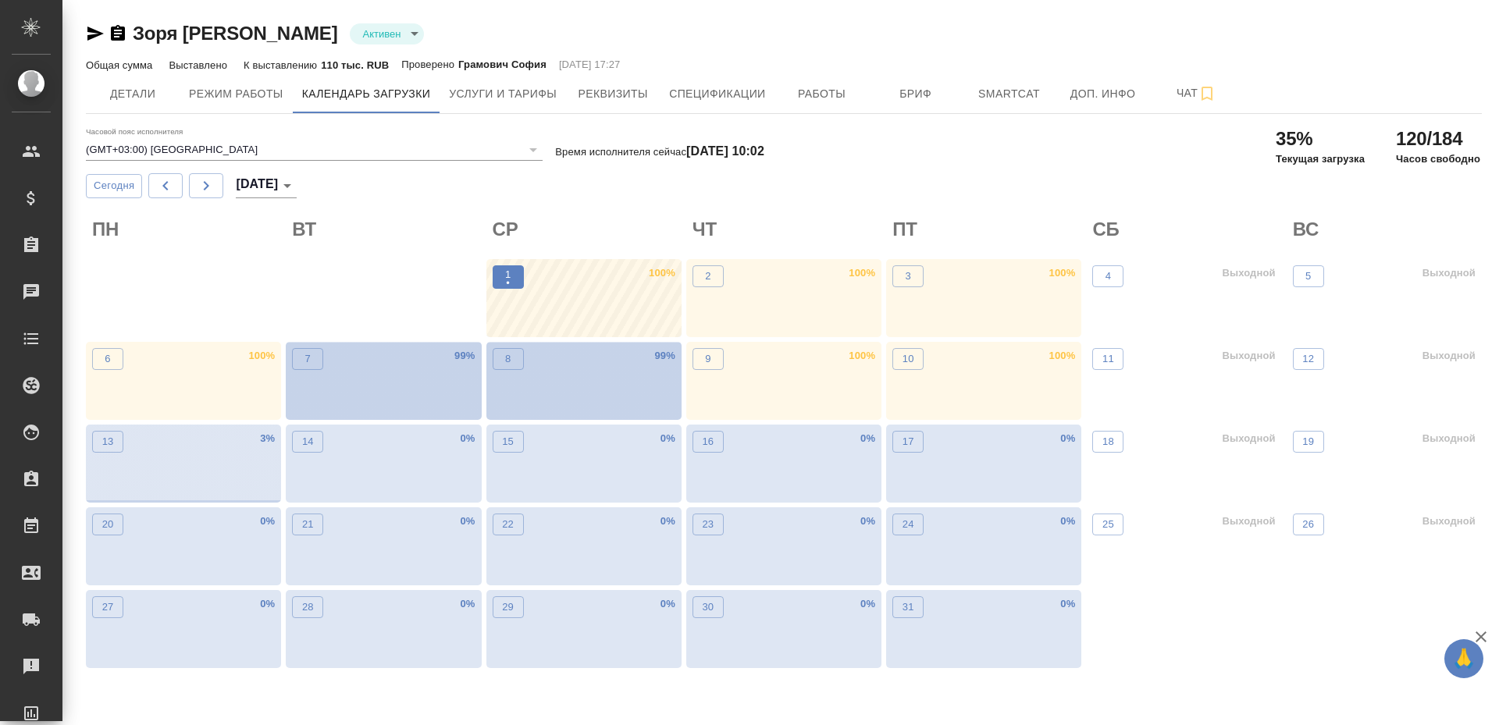
click at [501, 278] on span "1 •" at bounding box center [509, 277] width 16 height 20
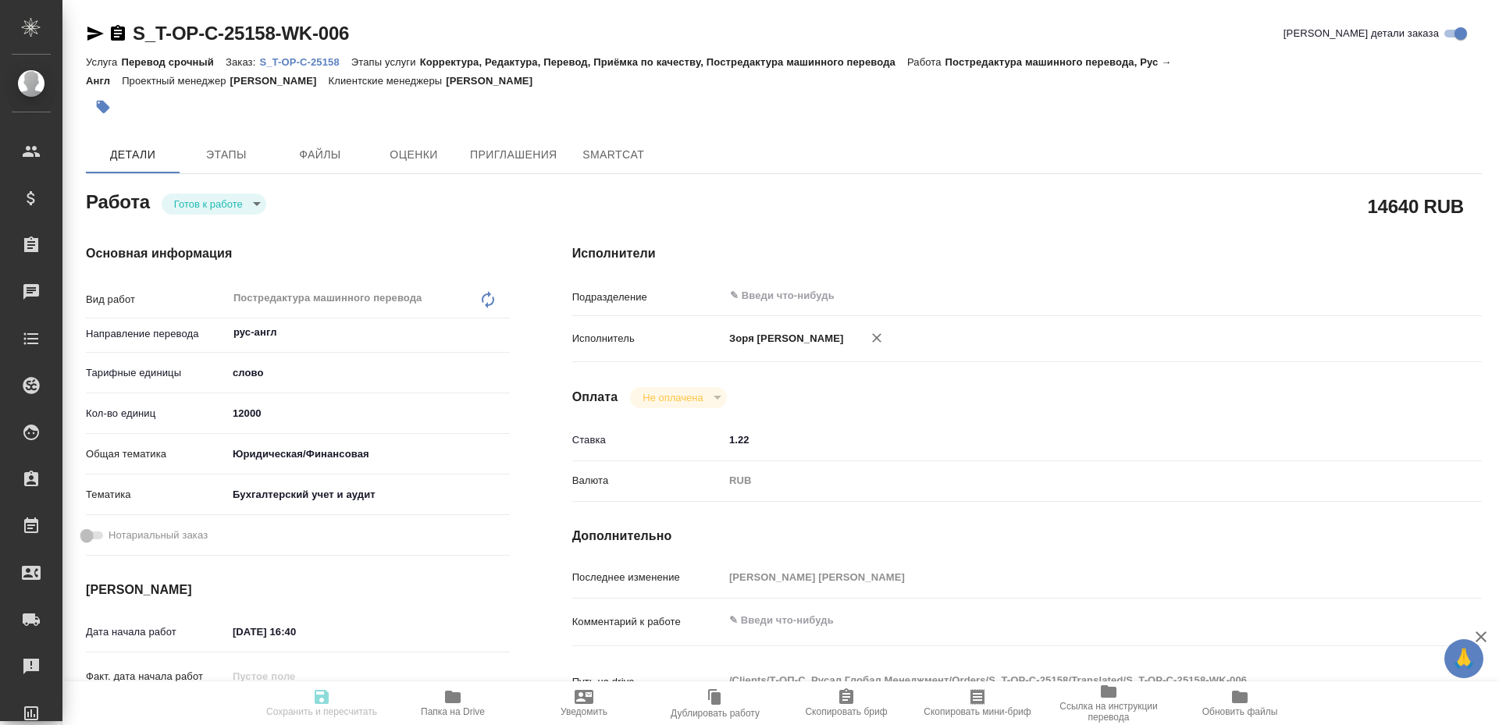
type textarea "x"
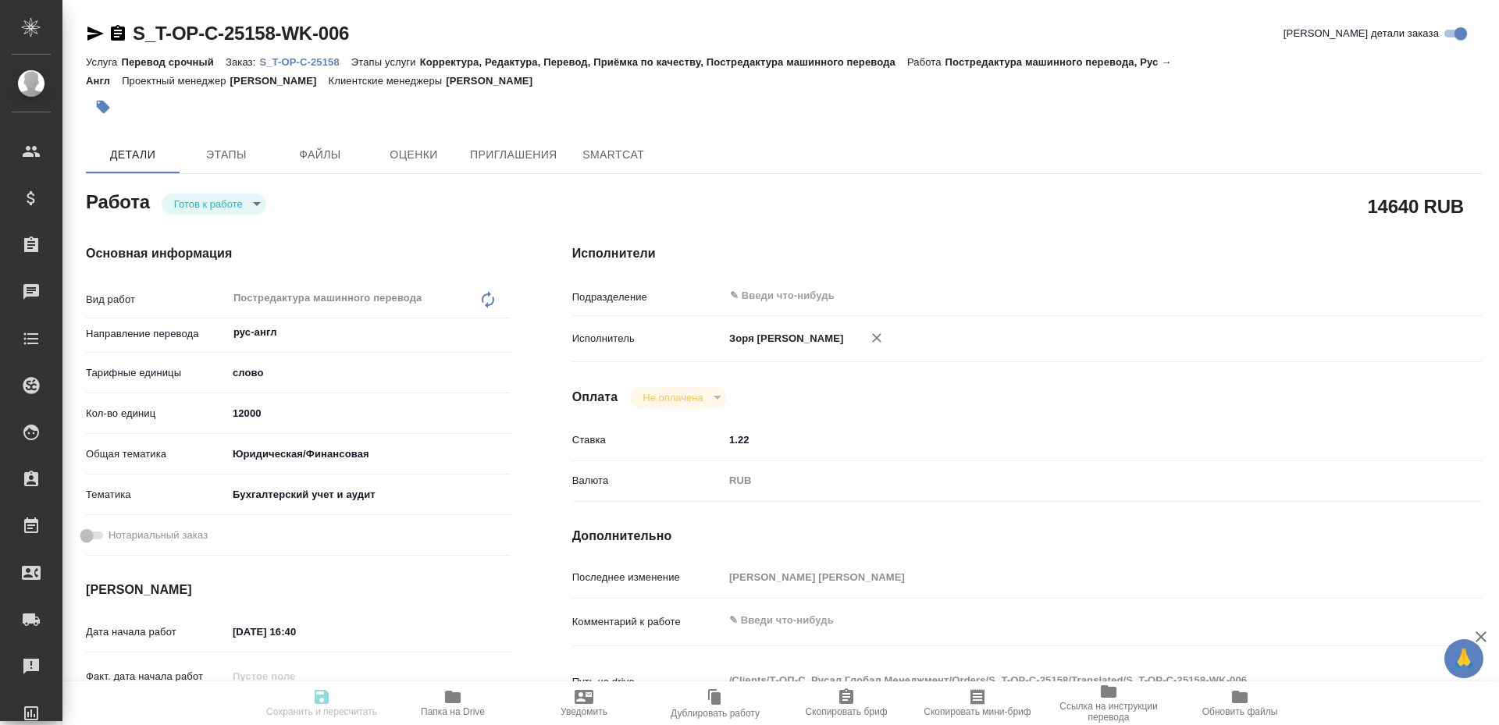
type textarea "x"
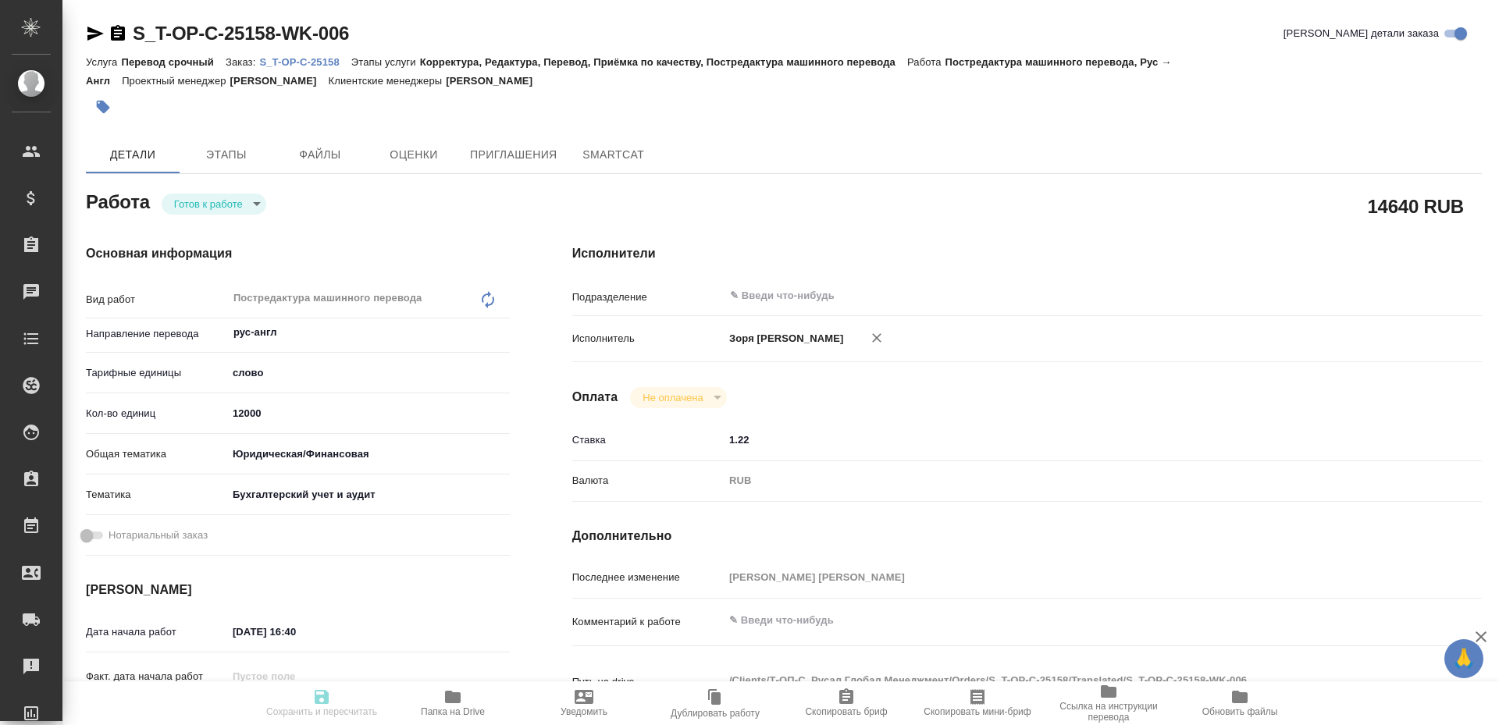
click at [210, 191] on div "Работа Готов к работе readyForWork" at bounding box center [298, 201] width 424 height 28
click at [208, 201] on body "🙏 .cls-1 fill:#fff; AWATERA Zoria Tatiana Клиенты Спецификации Заказы Чаты Todo…" at bounding box center [749, 362] width 1499 height 725
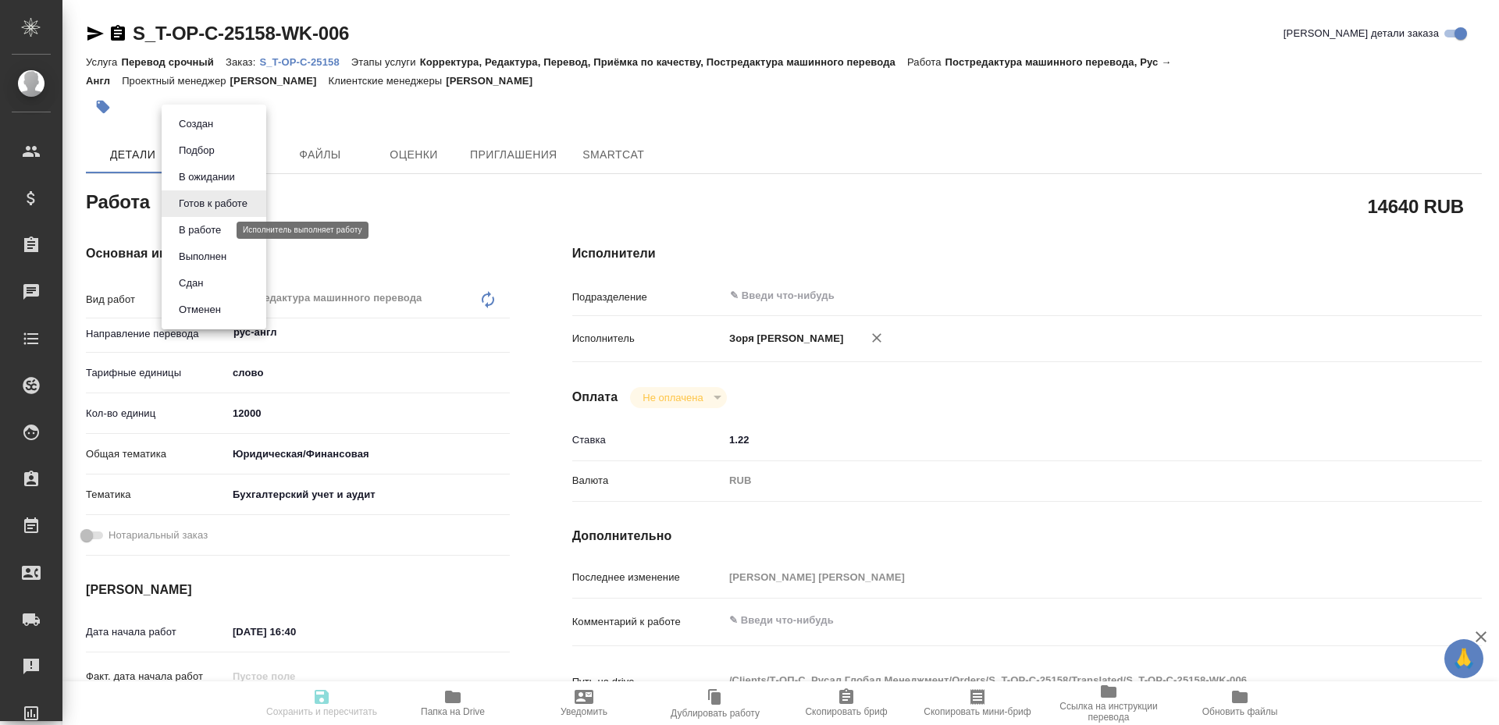
type textarea "x"
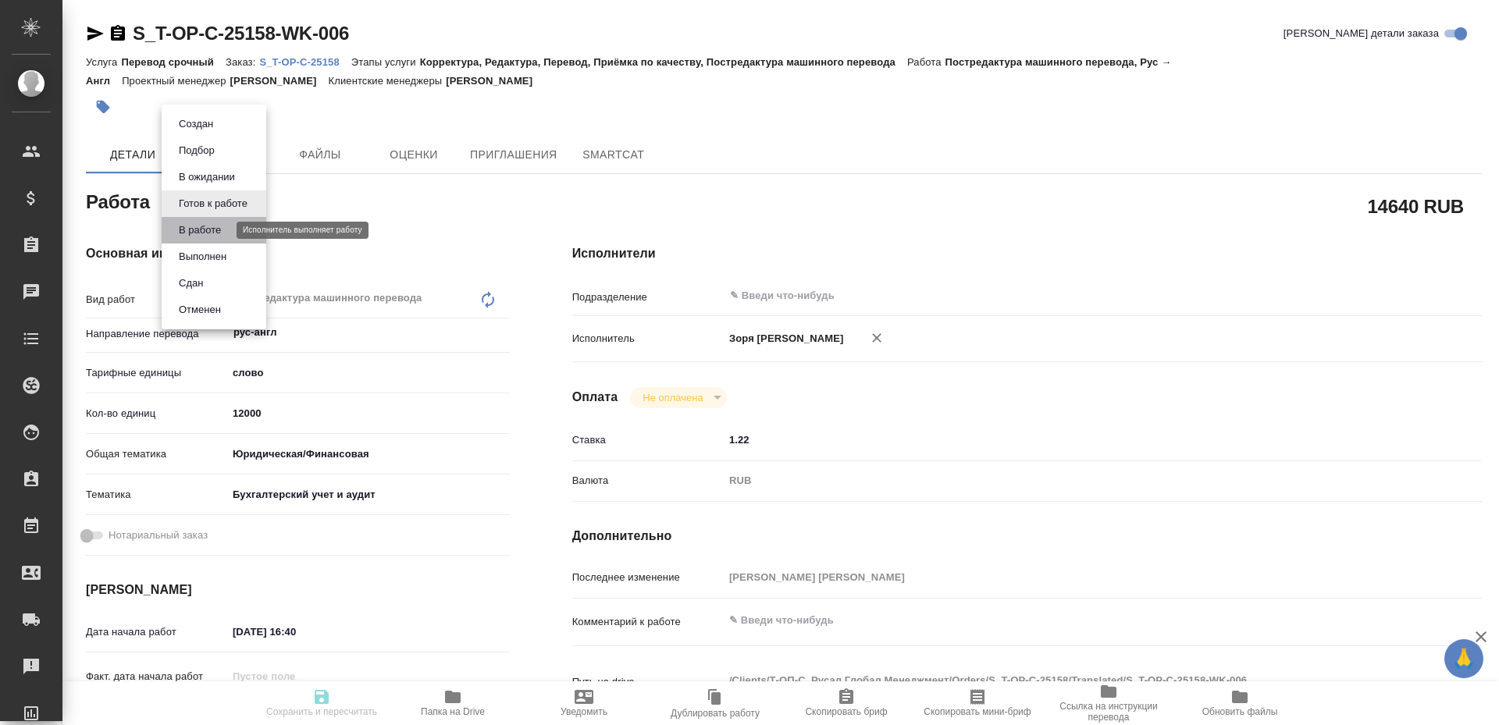
click at [216, 229] on button "В работе" at bounding box center [200, 230] width 52 height 17
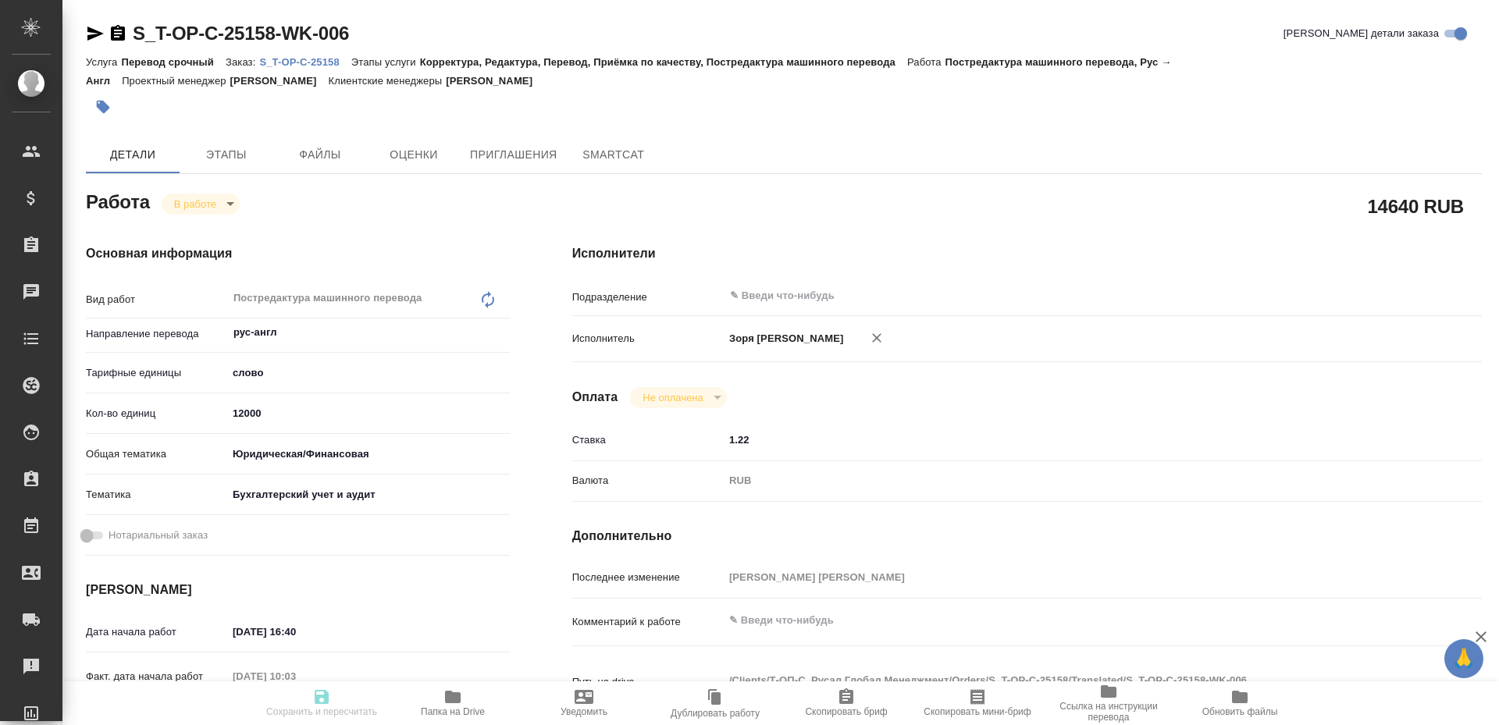
type textarea "x"
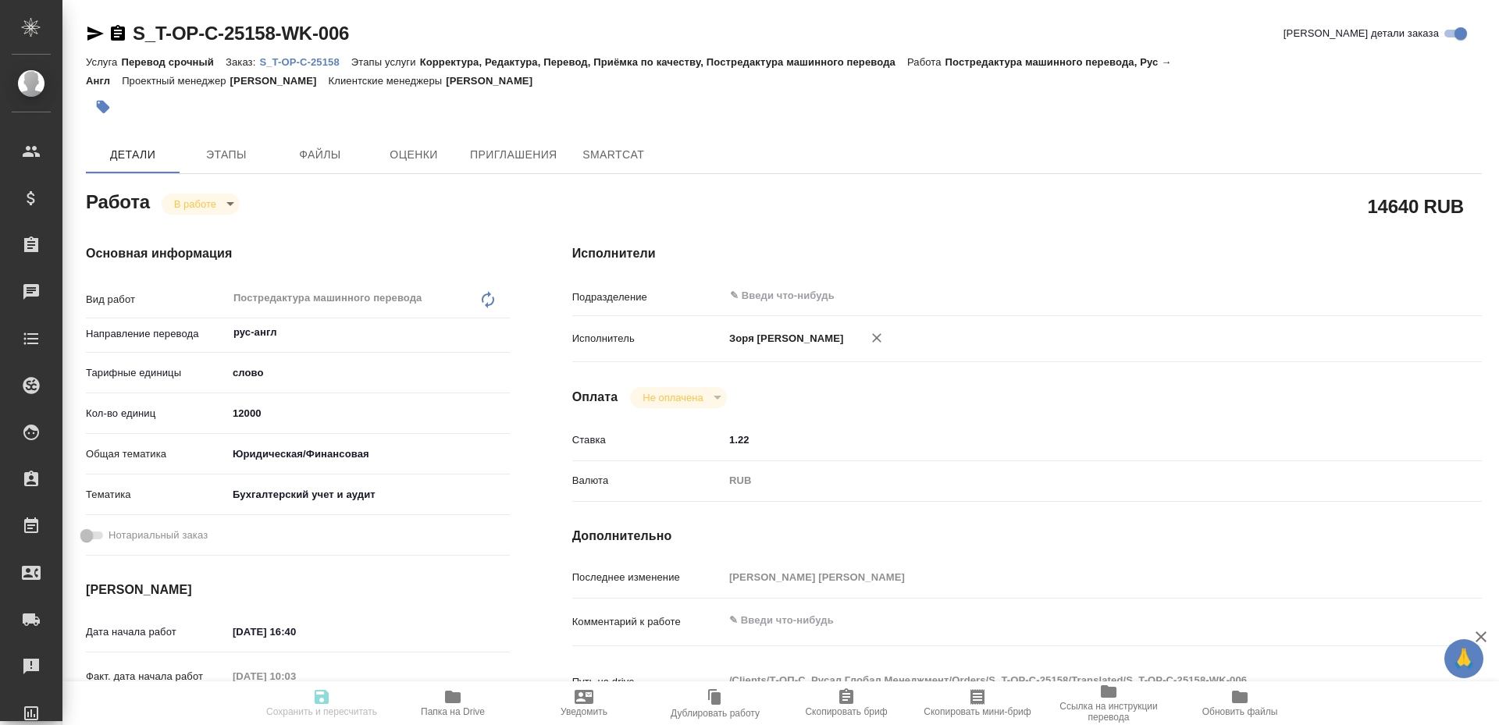
type textarea "x"
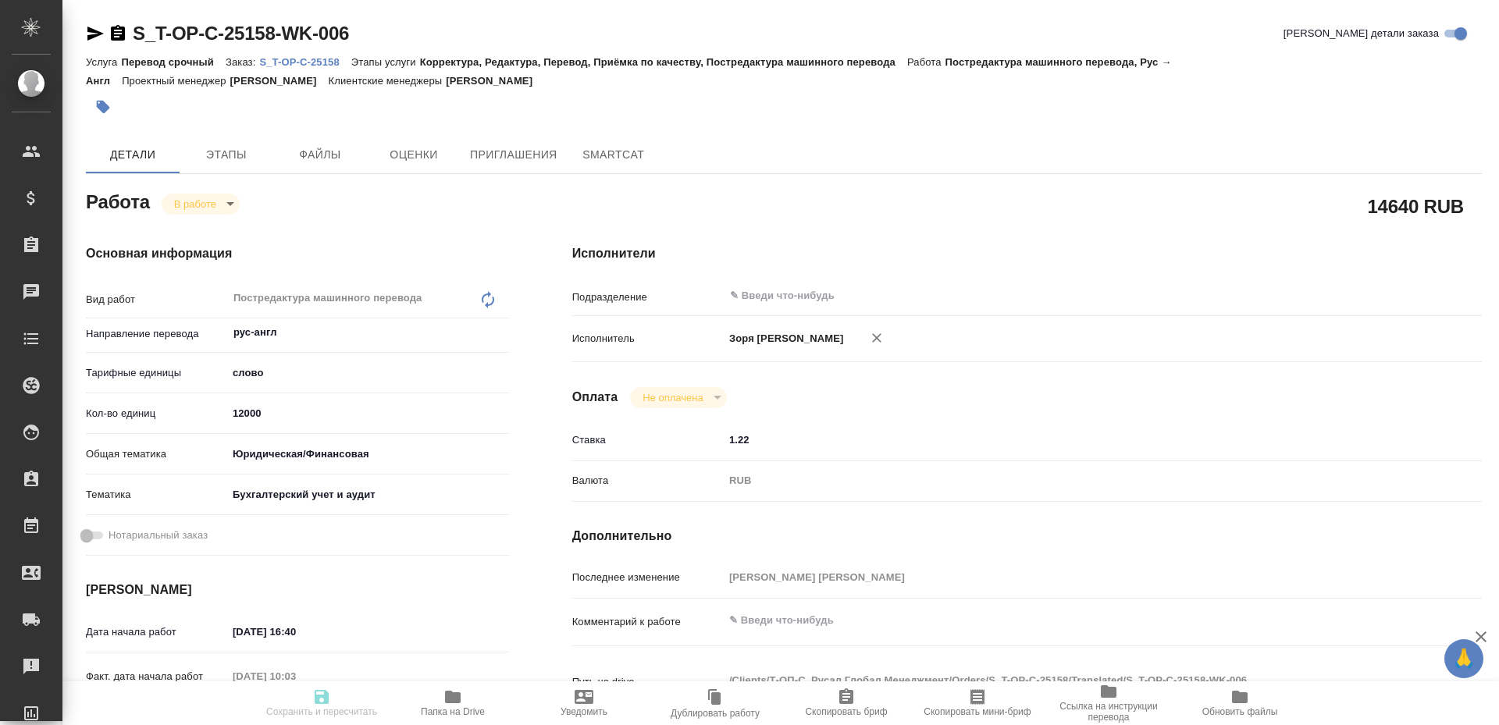
type textarea "x"
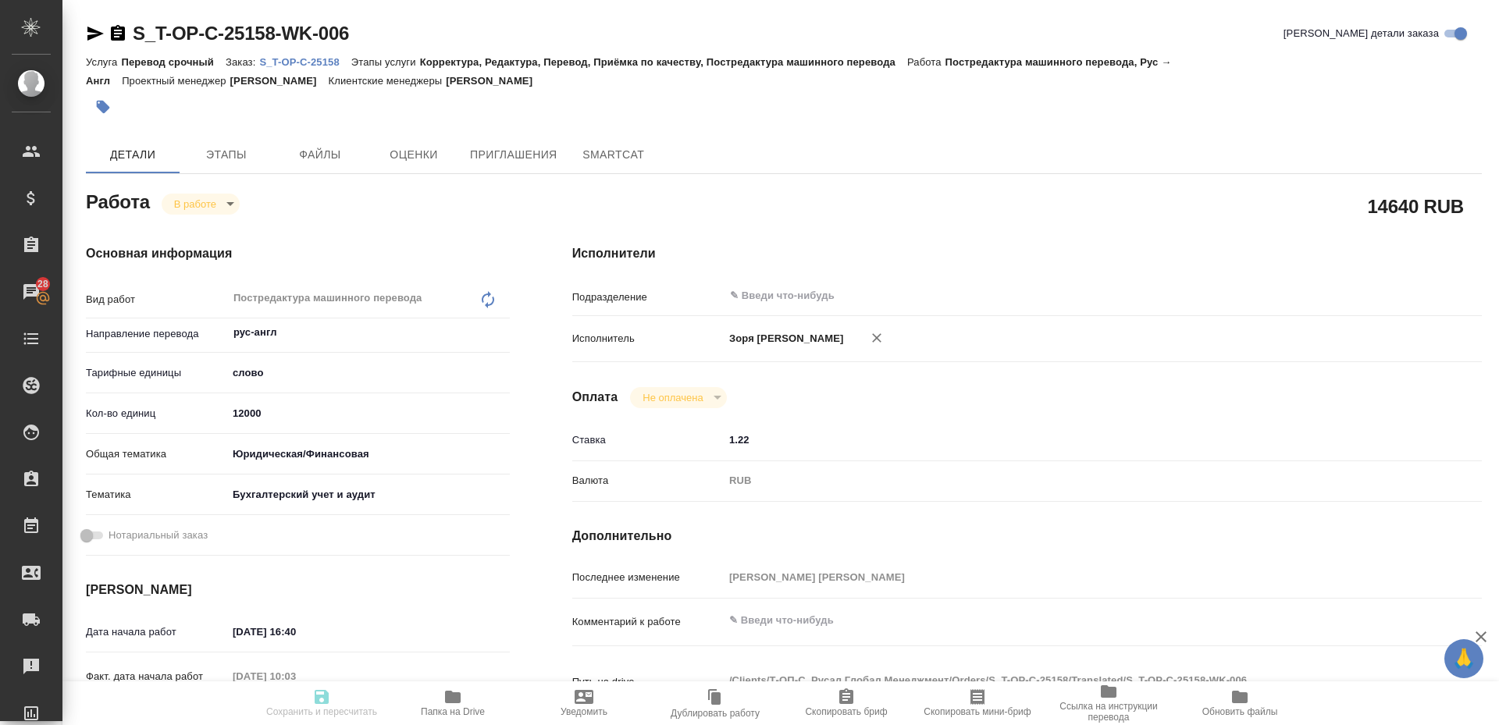
click at [442, 684] on button "Папка на Drive" at bounding box center [452, 704] width 131 height 44
click at [100, 31] on icon "button" at bounding box center [95, 33] width 19 height 19
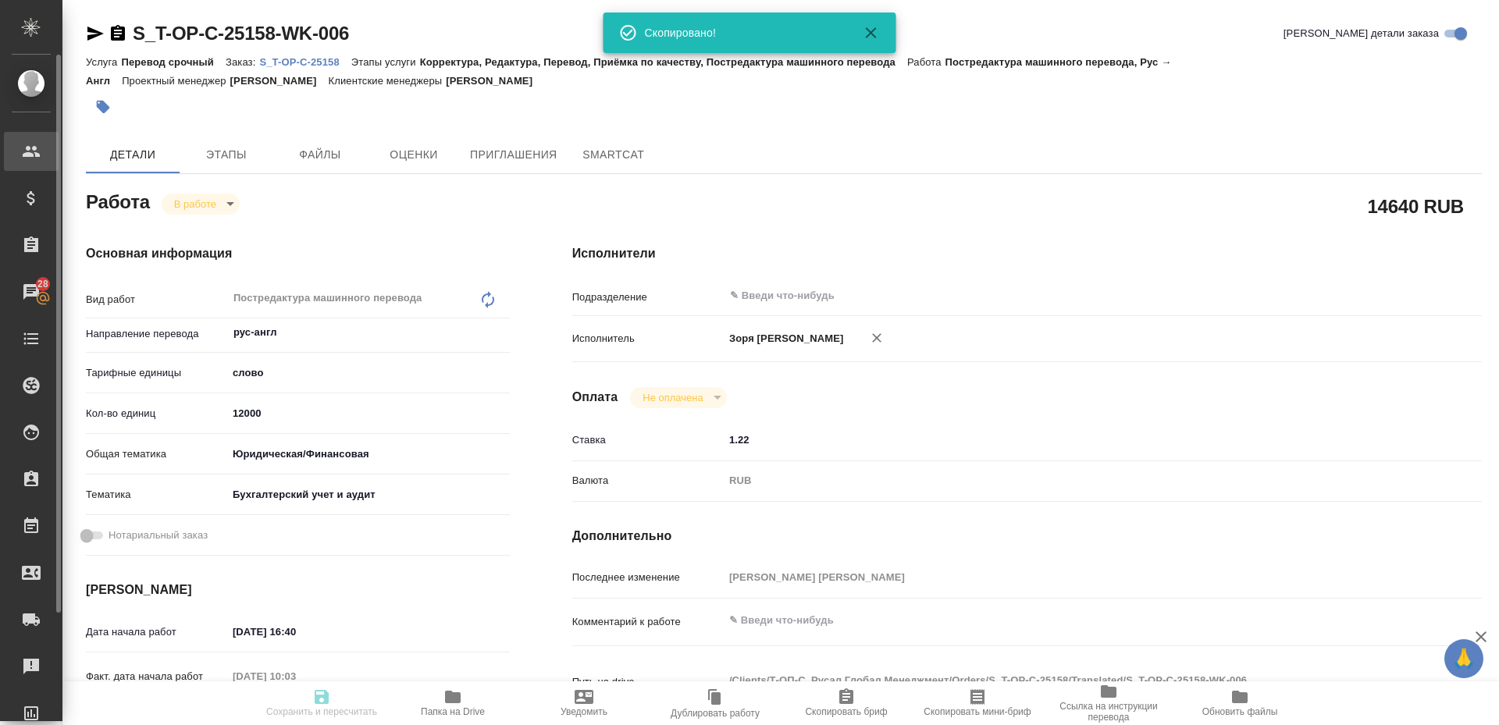
type textarea "x"
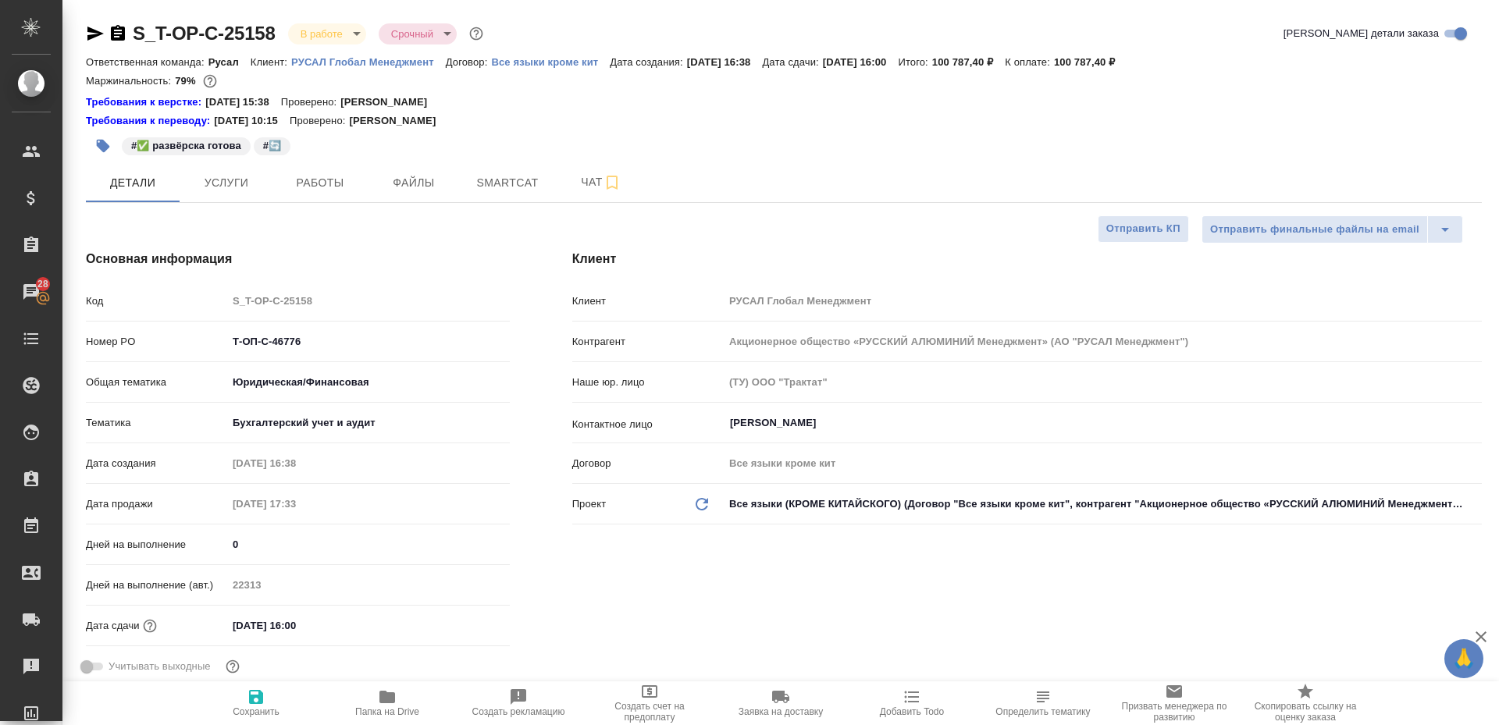
select select "RU"
click at [371, 709] on span "Папка на Drive" at bounding box center [387, 712] width 64 height 11
click at [382, 703] on icon "button" at bounding box center [388, 697] width 16 height 12
click at [89, 33] on icon "button" at bounding box center [95, 33] width 19 height 19
